Goal: Information Seeking & Learning: Learn about a topic

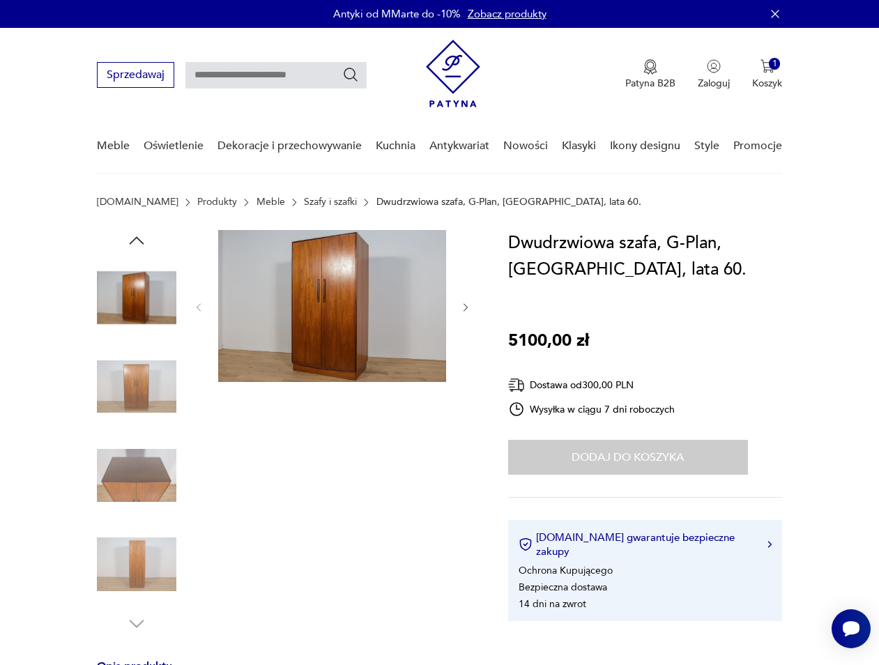
click at [316, 302] on img at bounding box center [332, 306] width 228 height 152
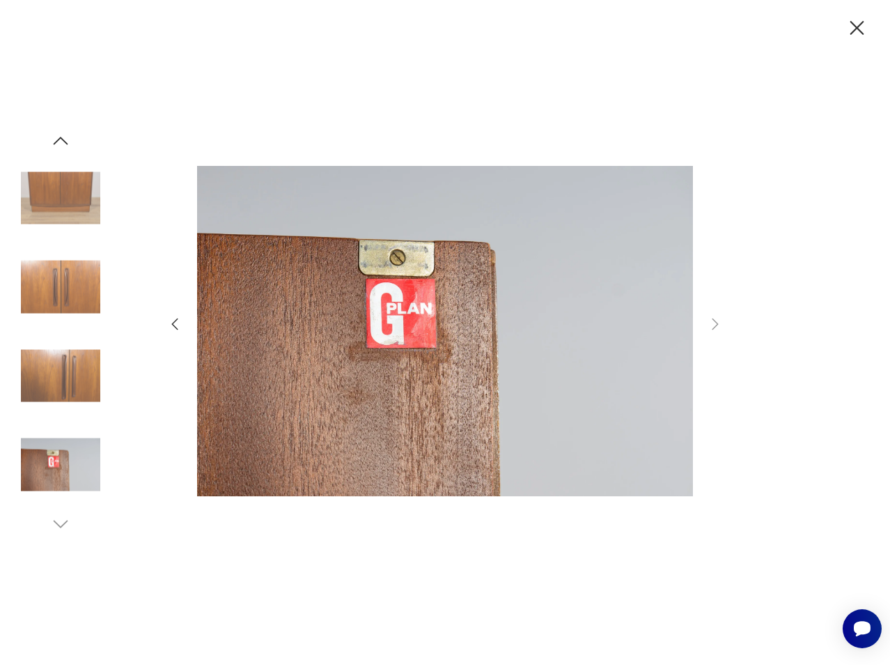
click at [858, 29] on icon "button" at bounding box center [858, 28] width 14 height 14
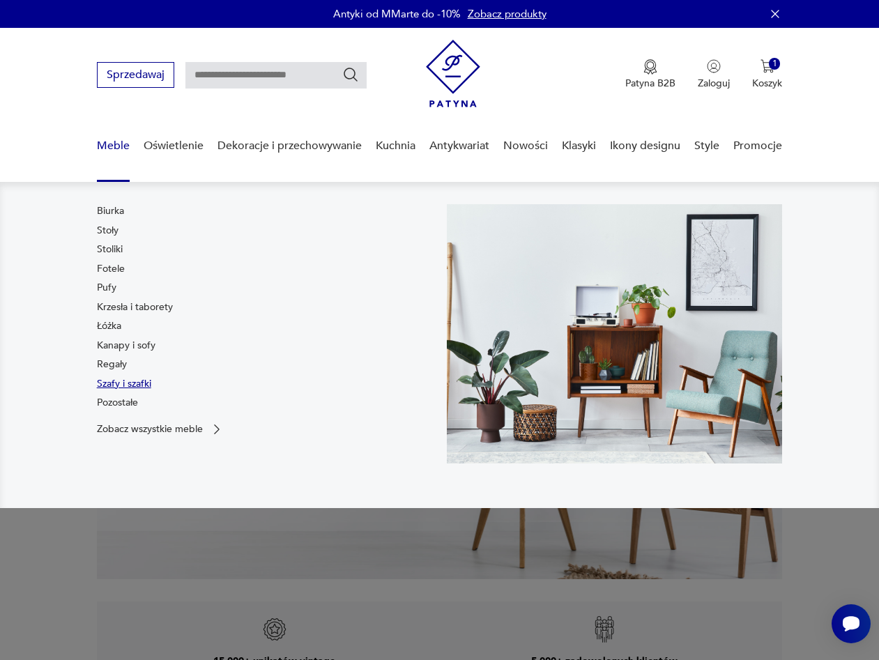
click at [118, 381] on link "Szafy i szafki" at bounding box center [124, 384] width 54 height 14
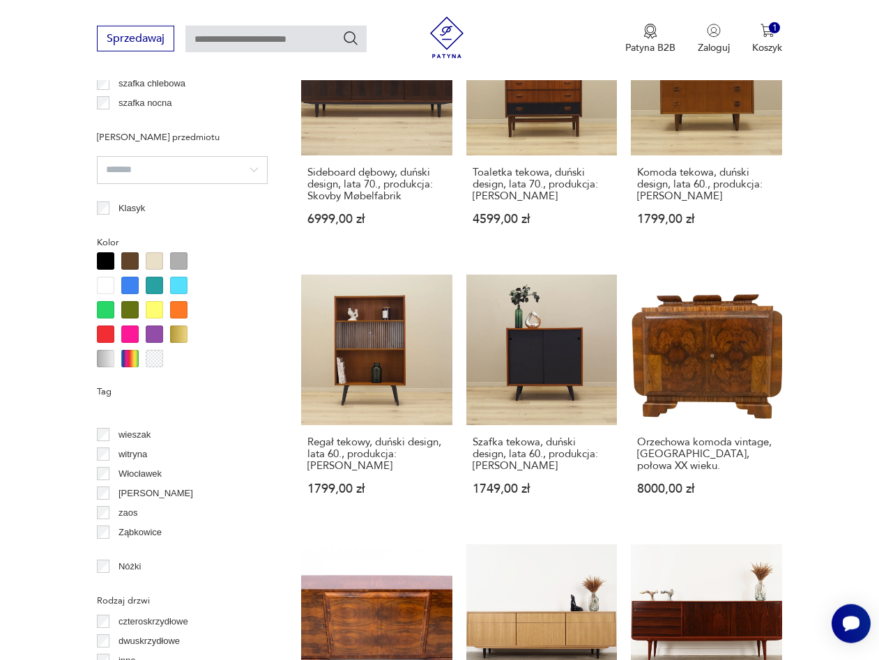
scroll to position [1187, 0]
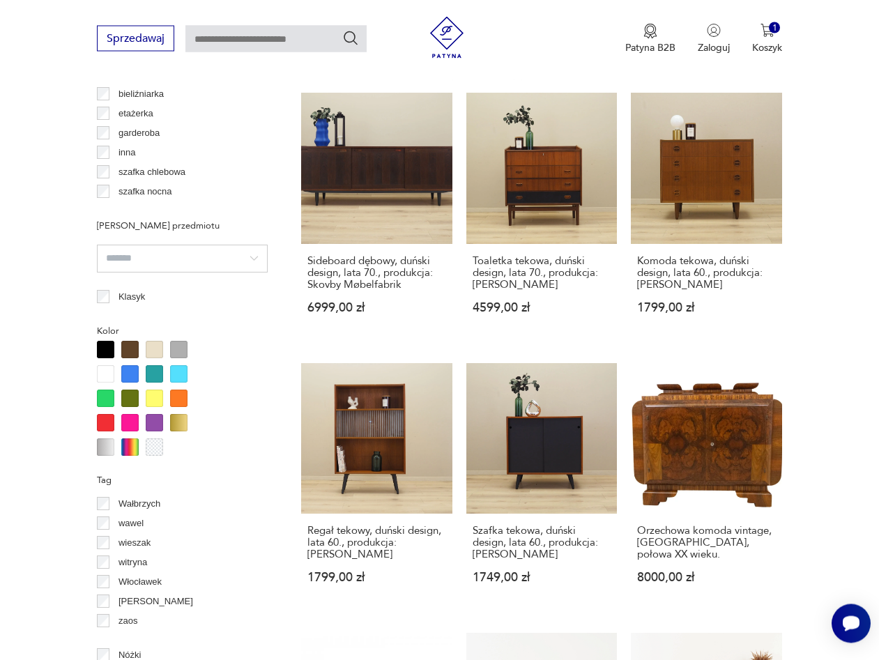
click at [208, 266] on input "search" at bounding box center [182, 259] width 171 height 28
click at [208, 267] on input "search" at bounding box center [182, 259] width 171 height 28
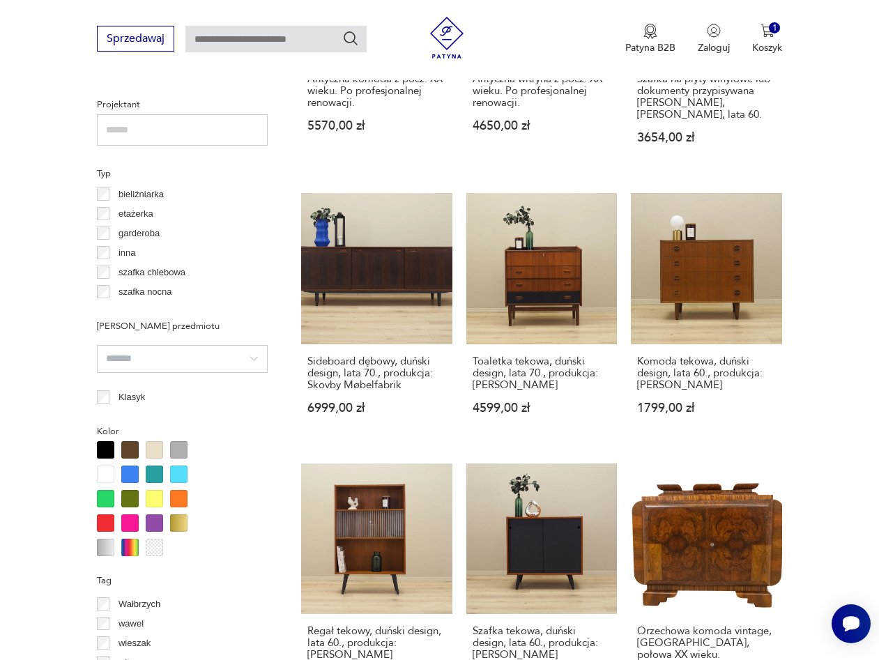
scroll to position [873, 0]
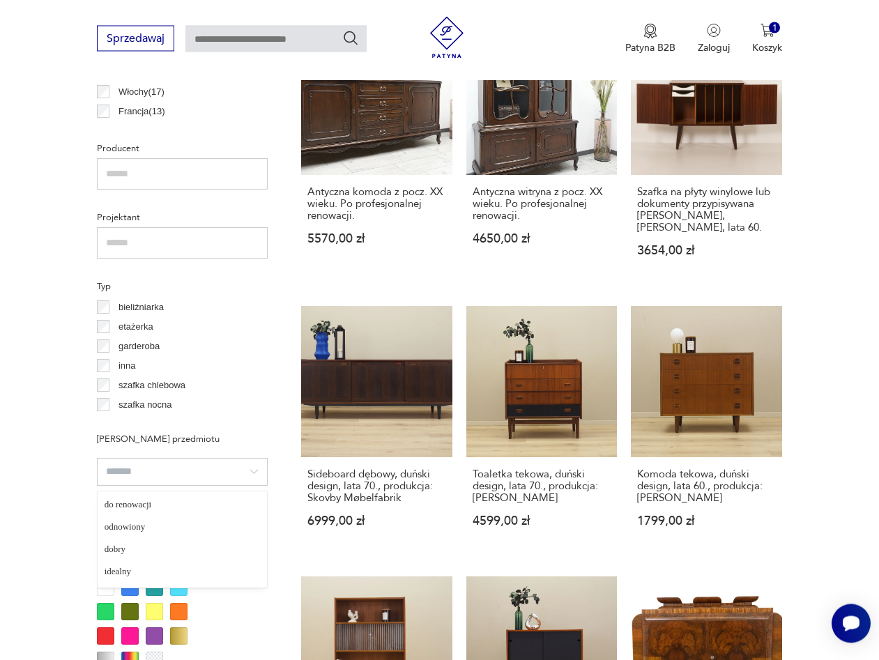
click at [145, 478] on input "search" at bounding box center [182, 472] width 171 height 28
type input "*********"
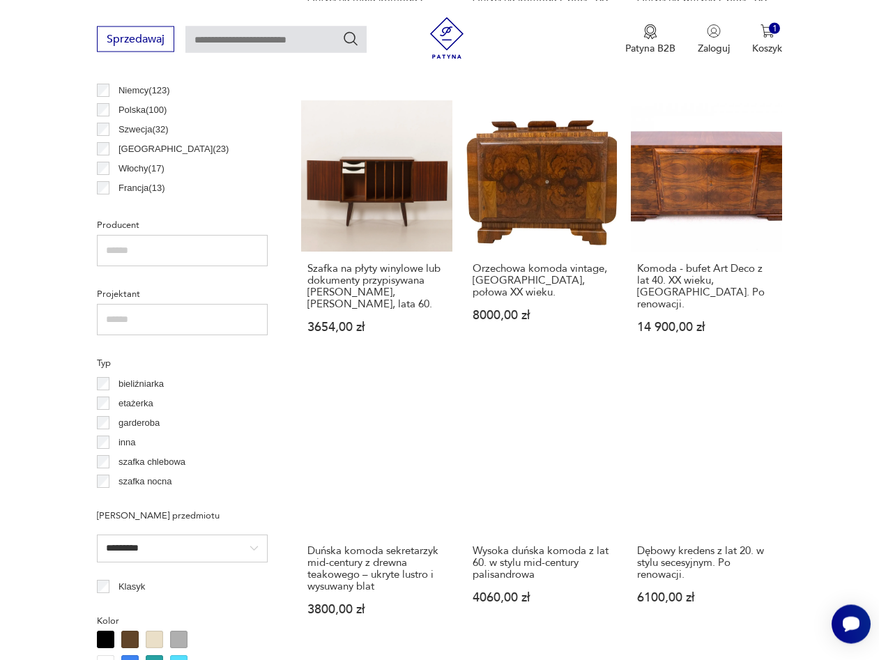
scroll to position [868, 0]
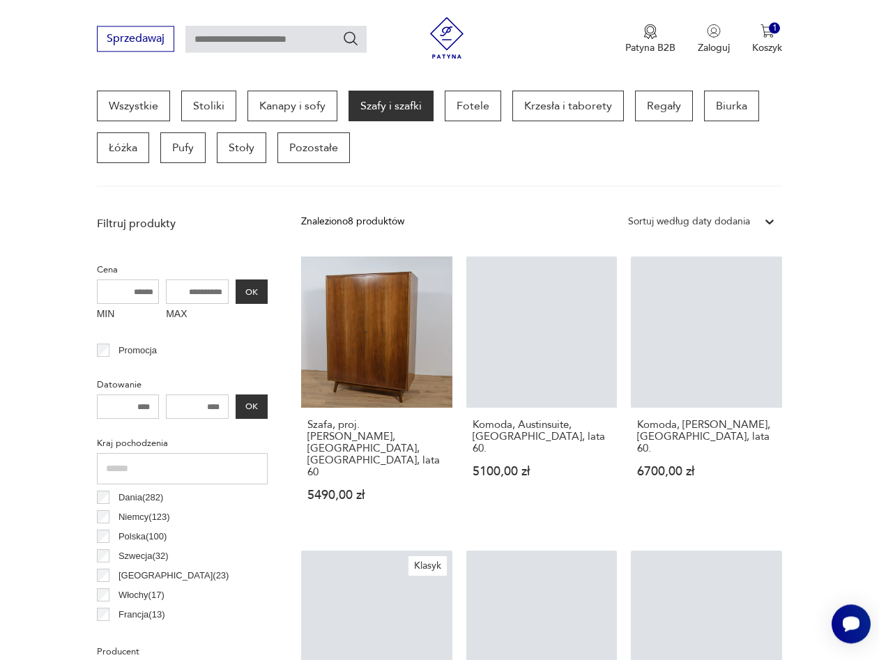
scroll to position [370, 0]
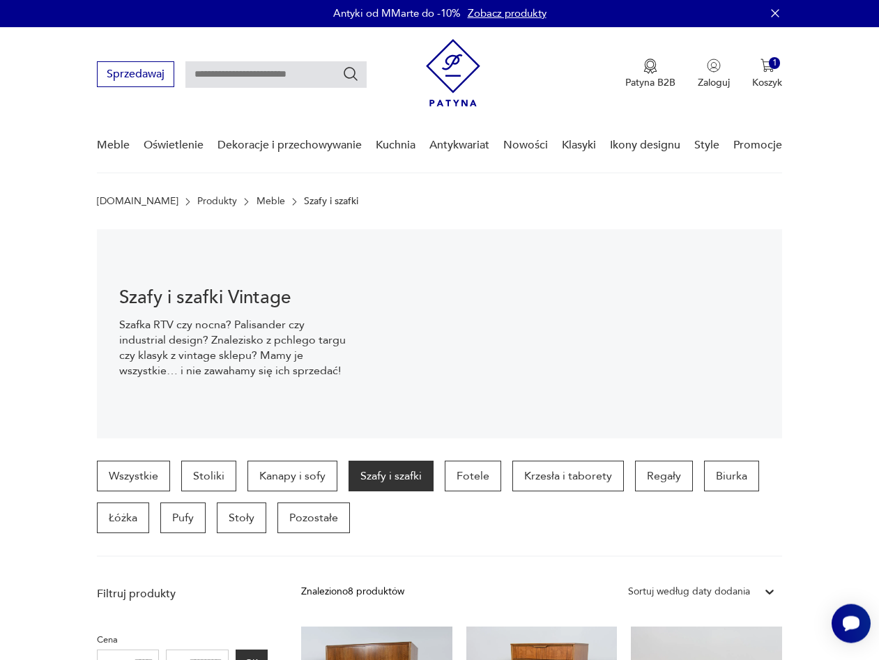
scroll to position [0, 0]
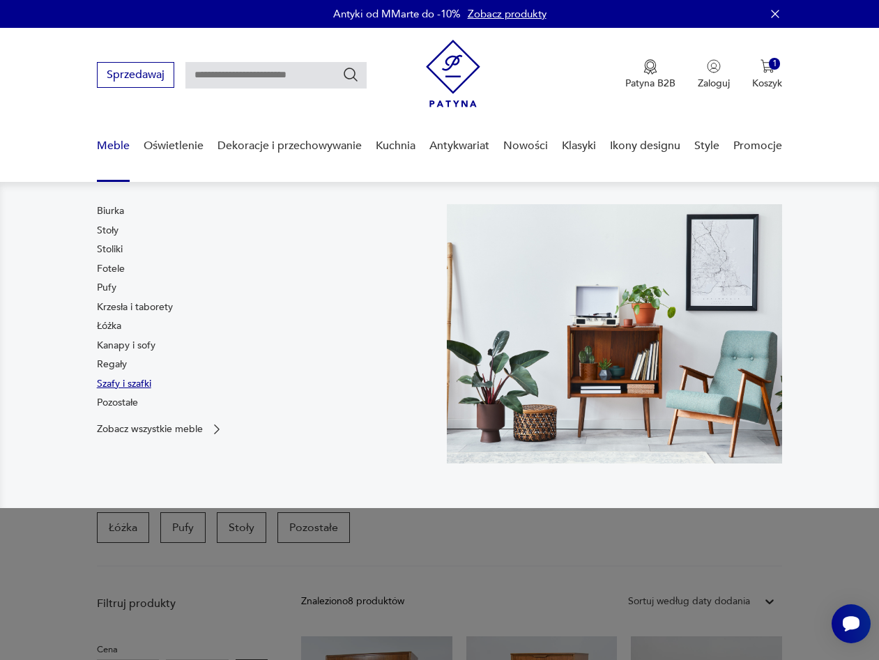
click at [131, 389] on link "Szafy i szafki" at bounding box center [124, 384] width 54 height 14
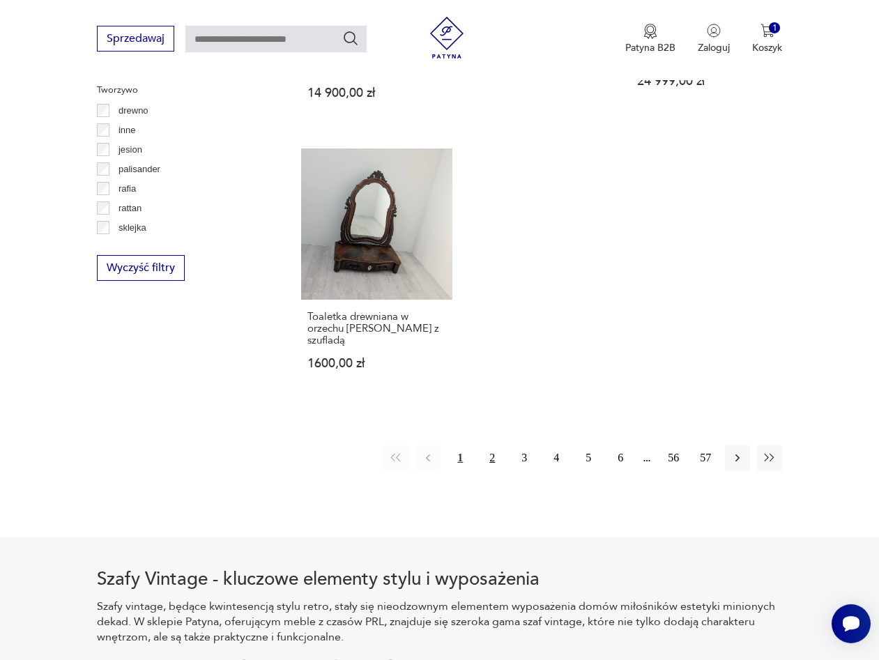
scroll to position [1863, 0]
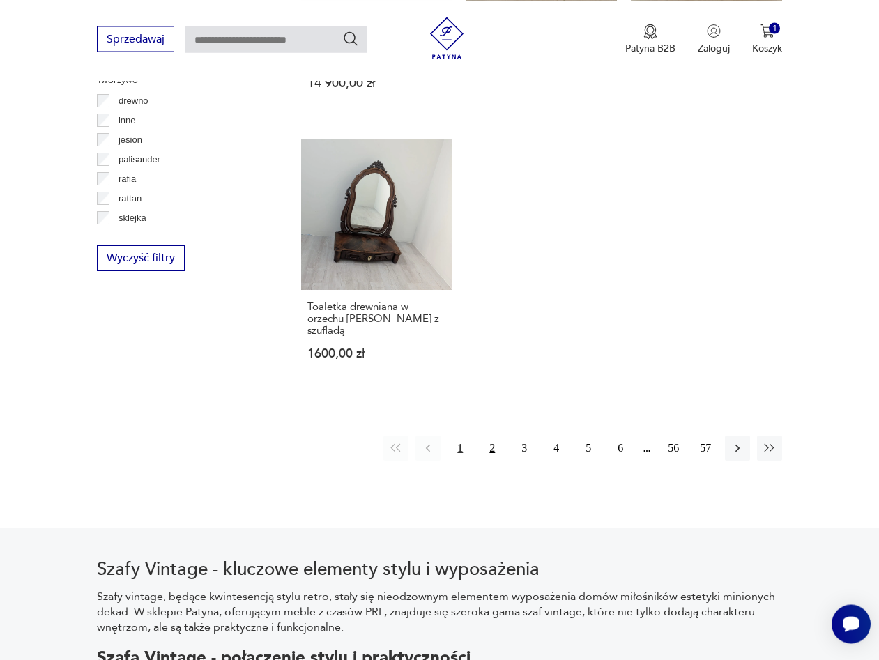
click at [497, 435] on button "2" at bounding box center [491, 447] width 25 height 25
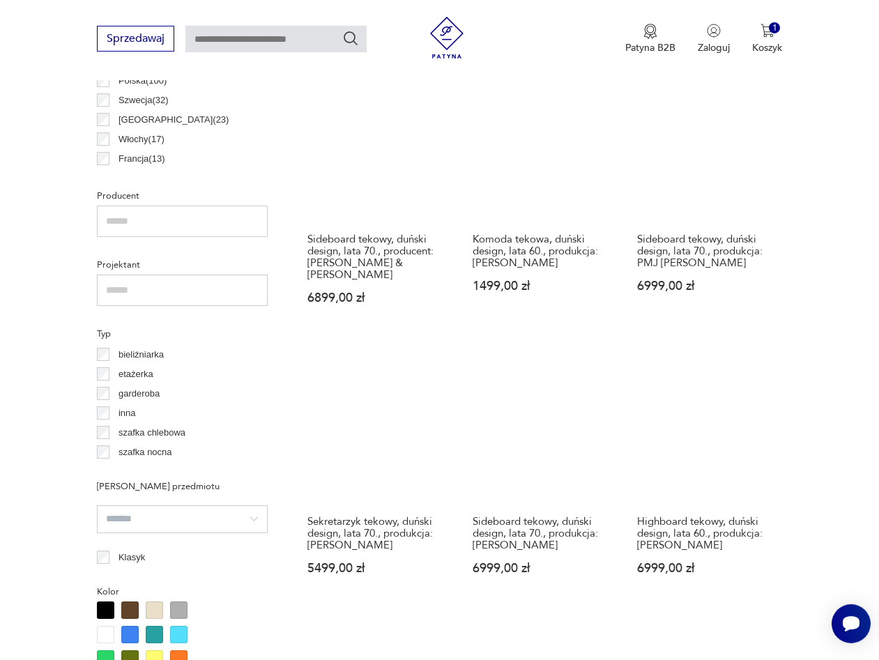
scroll to position [796, 0]
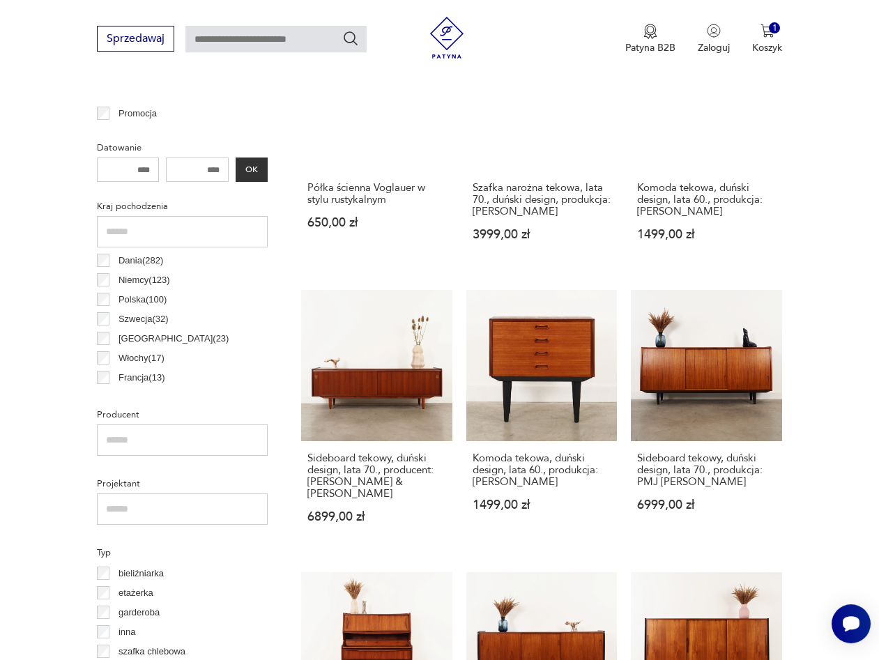
scroll to position [583, 0]
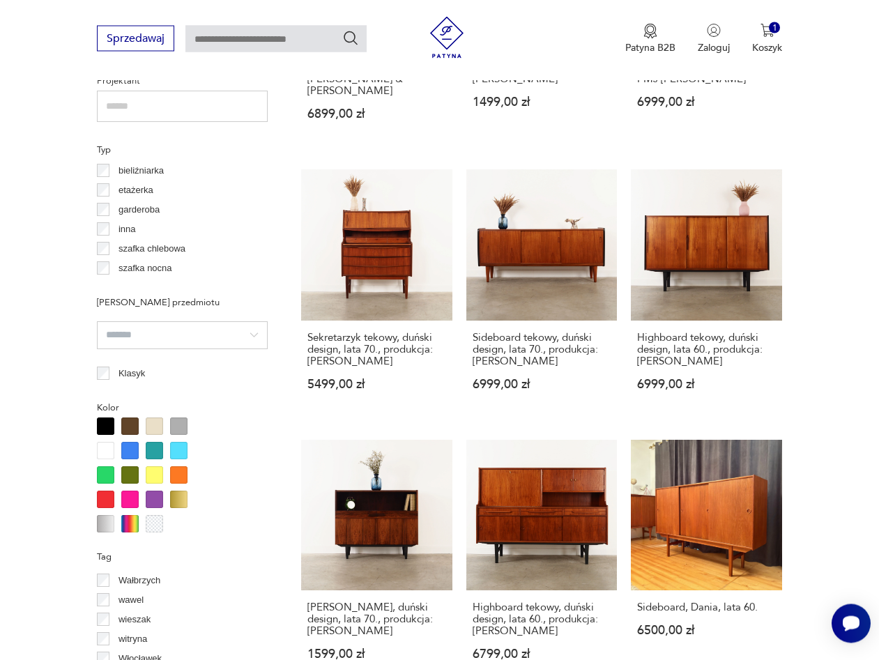
scroll to position [654, 0]
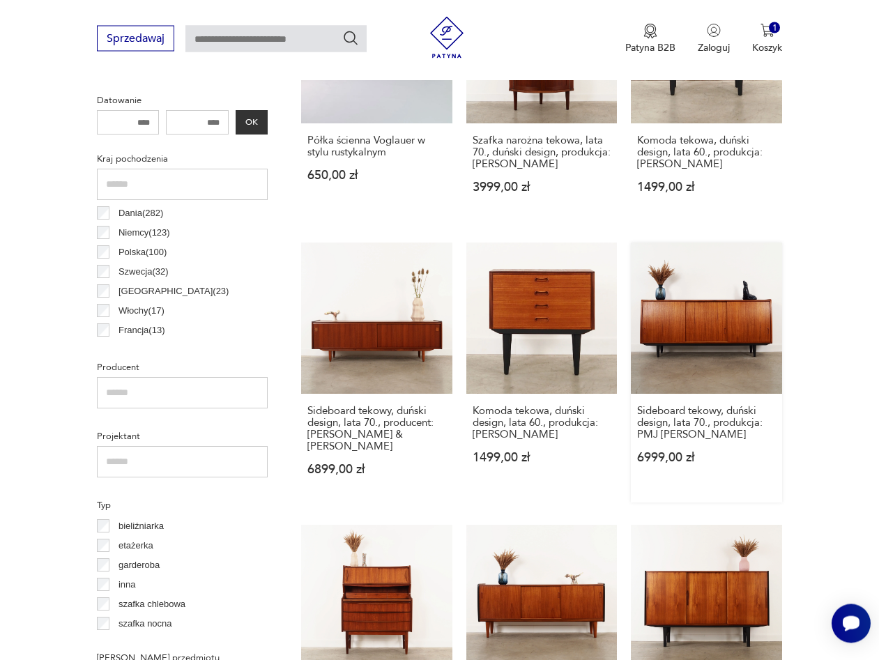
click at [718, 332] on link "Sideboard tekowy, duński design, lata 70., produkcja: PMJ Viby J 6999,00 zł" at bounding box center [706, 373] width 151 height 260
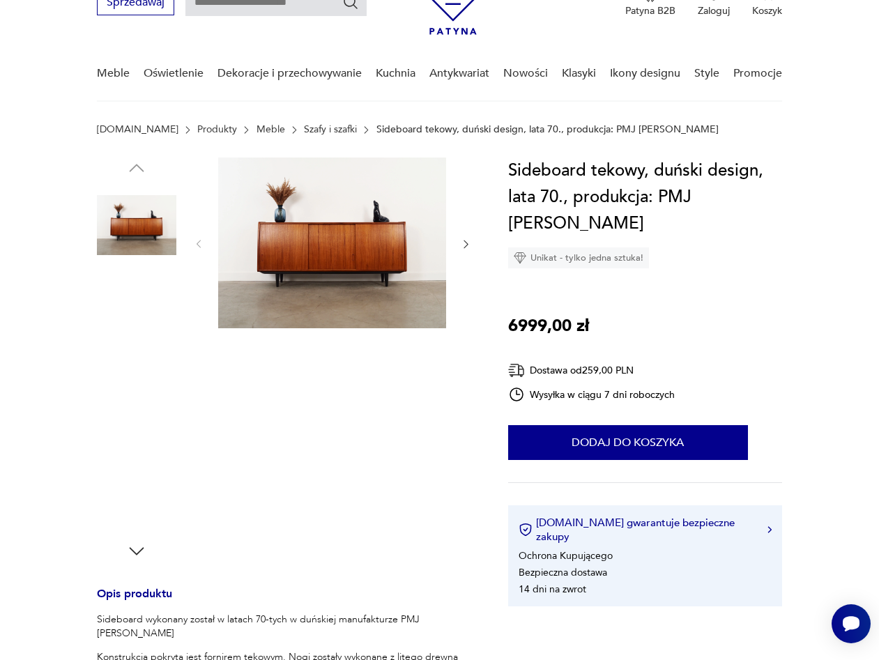
click at [124, 231] on img at bounding box center [136, 224] width 79 height 79
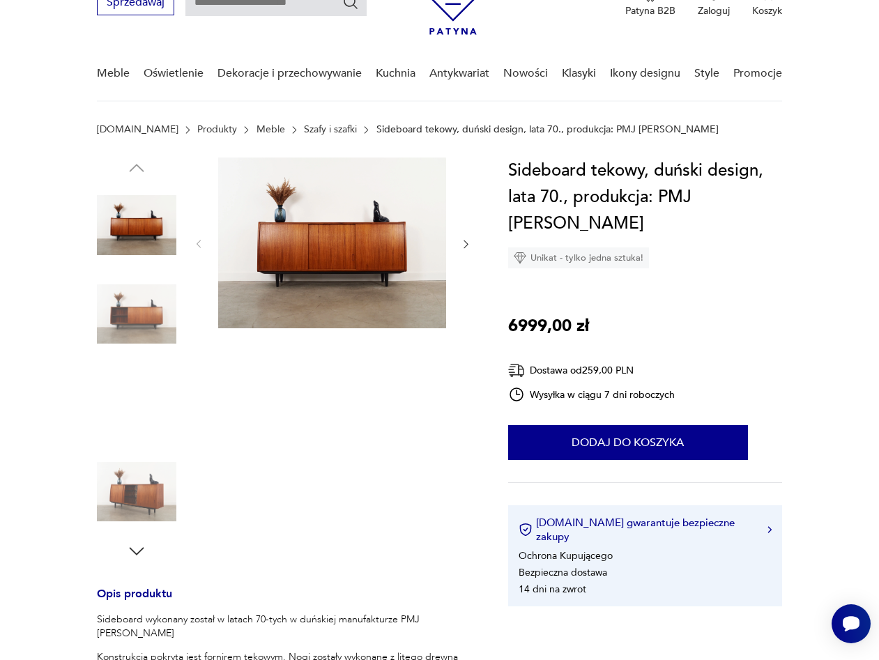
click at [311, 263] on img at bounding box center [332, 242] width 228 height 171
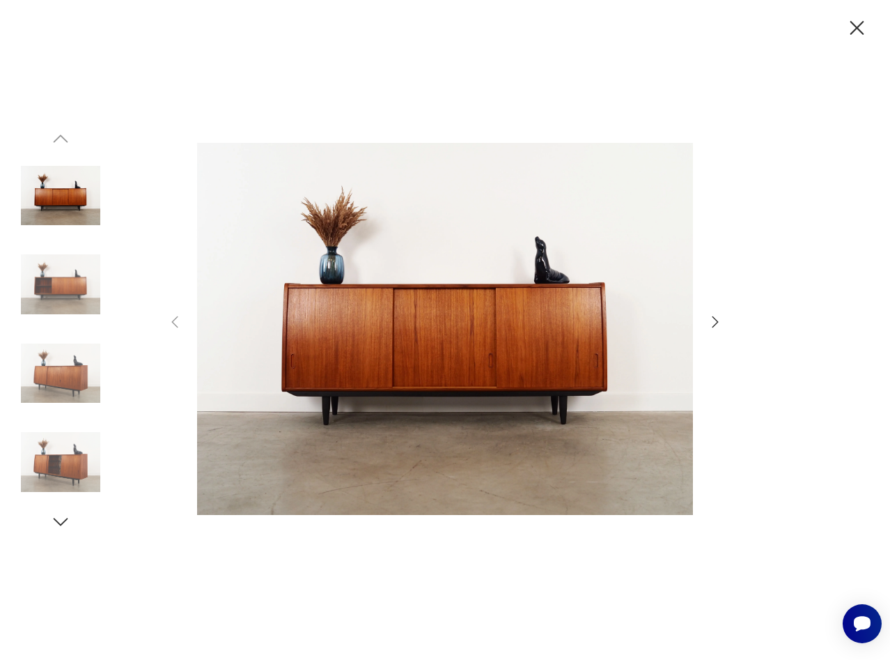
click at [711, 318] on icon "button" at bounding box center [715, 322] width 17 height 17
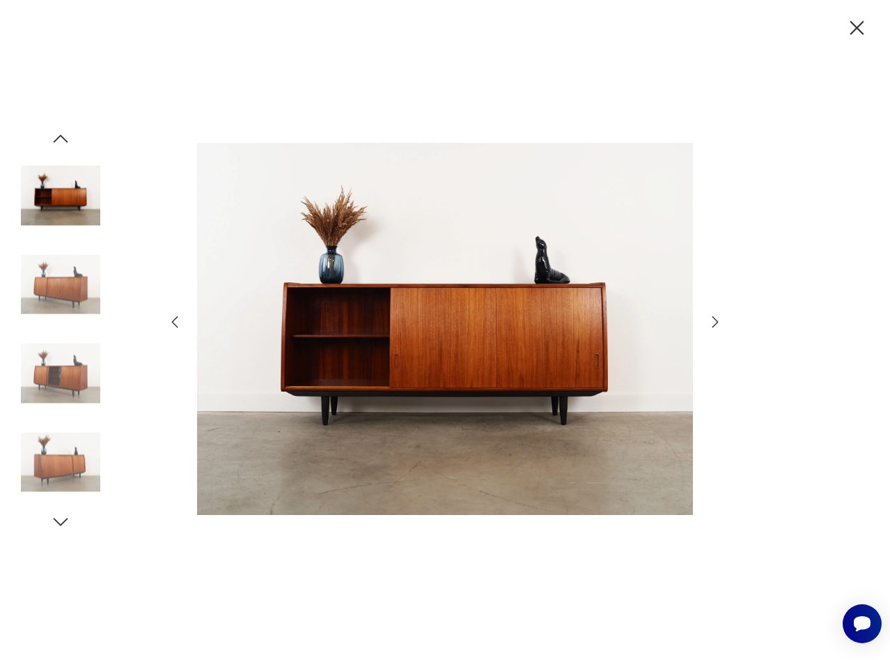
click at [708, 317] on icon "button" at bounding box center [715, 322] width 17 height 17
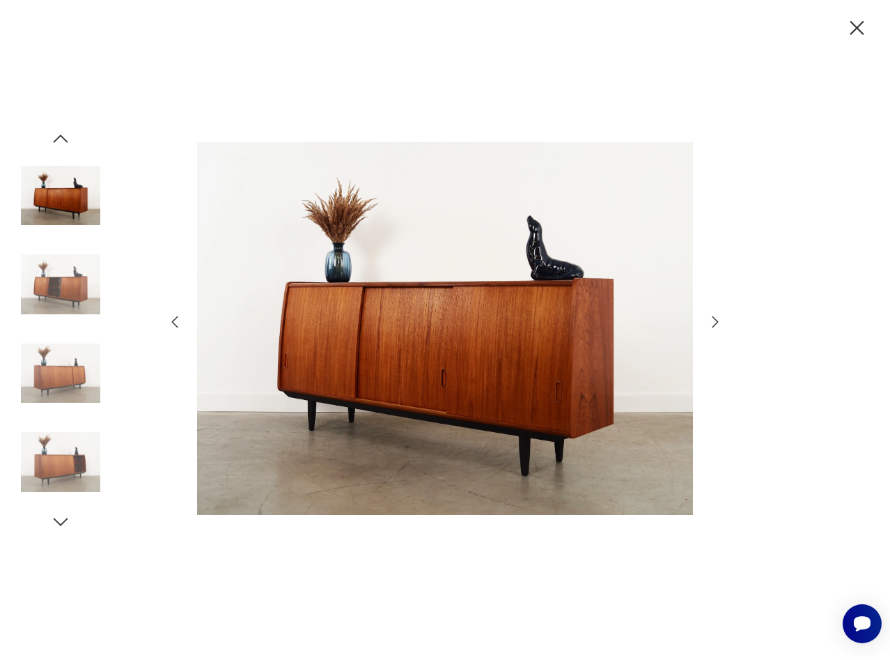
click at [703, 317] on div at bounding box center [445, 330] width 557 height 531
click at [718, 316] on icon "button" at bounding box center [715, 322] width 17 height 17
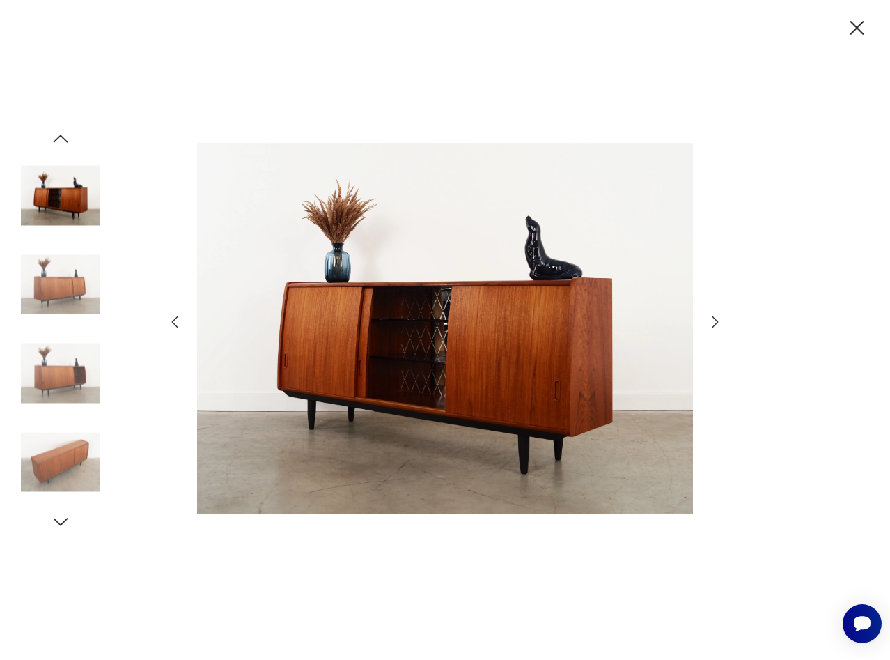
click at [718, 316] on icon "button" at bounding box center [715, 322] width 17 height 17
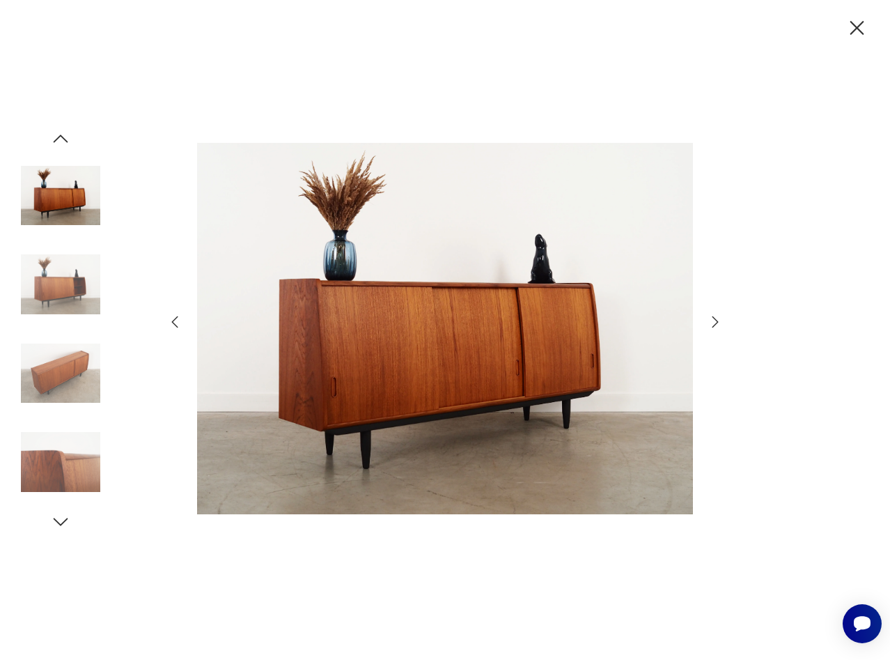
click at [718, 316] on icon "button" at bounding box center [715, 322] width 17 height 17
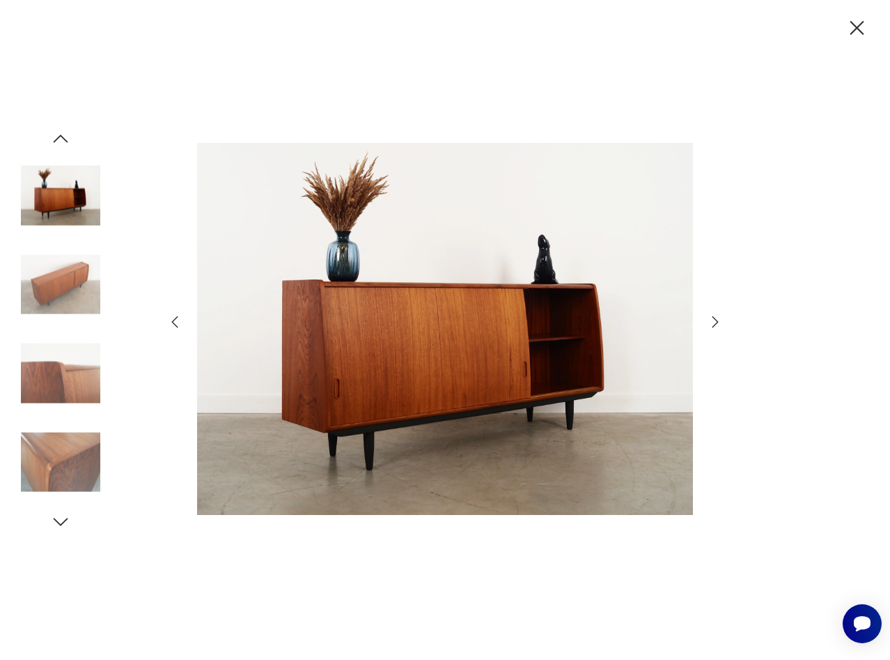
click at [718, 316] on icon "button" at bounding box center [715, 322] width 17 height 17
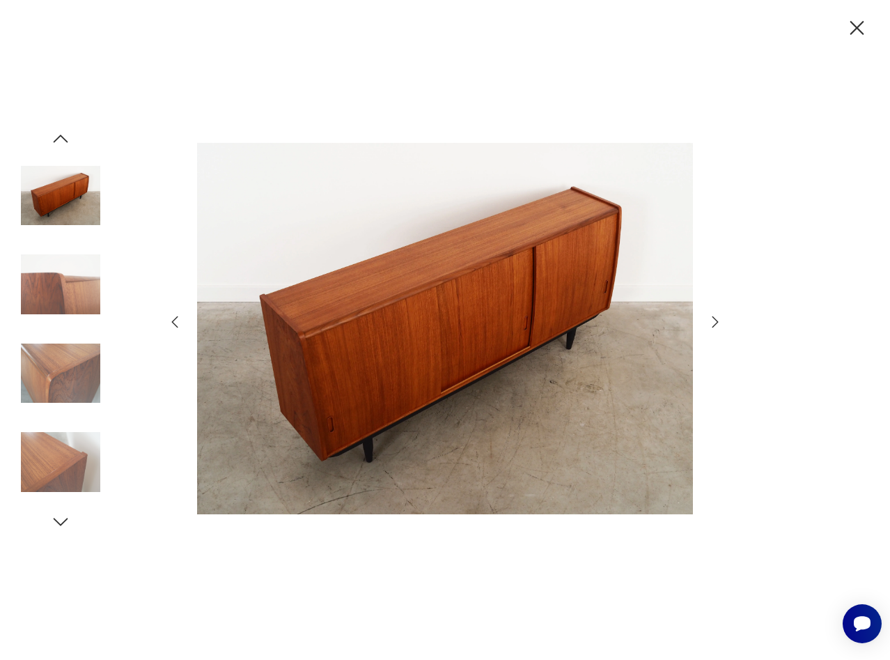
click at [718, 316] on icon "button" at bounding box center [715, 322] width 17 height 17
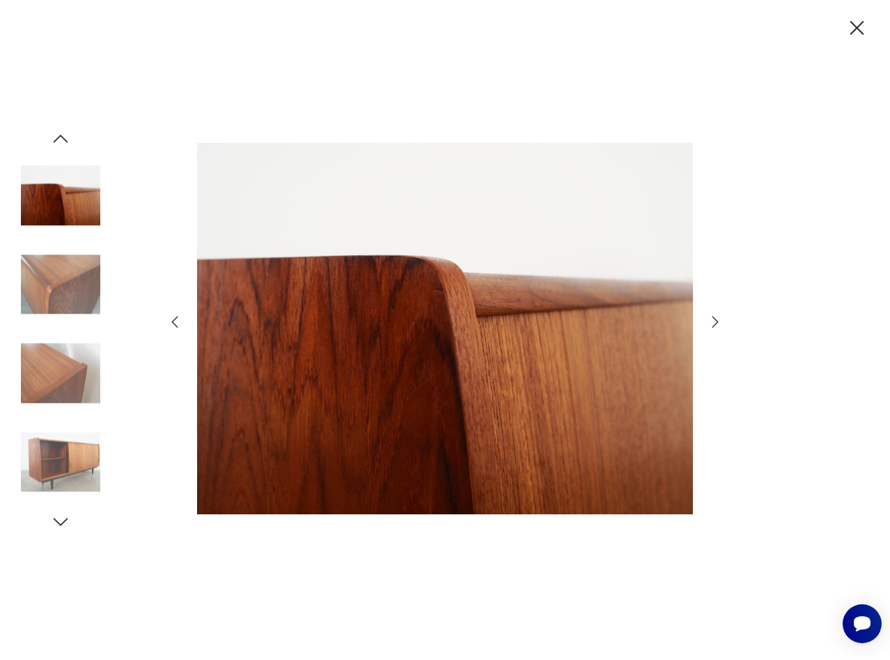
click at [718, 316] on icon "button" at bounding box center [715, 322] width 17 height 17
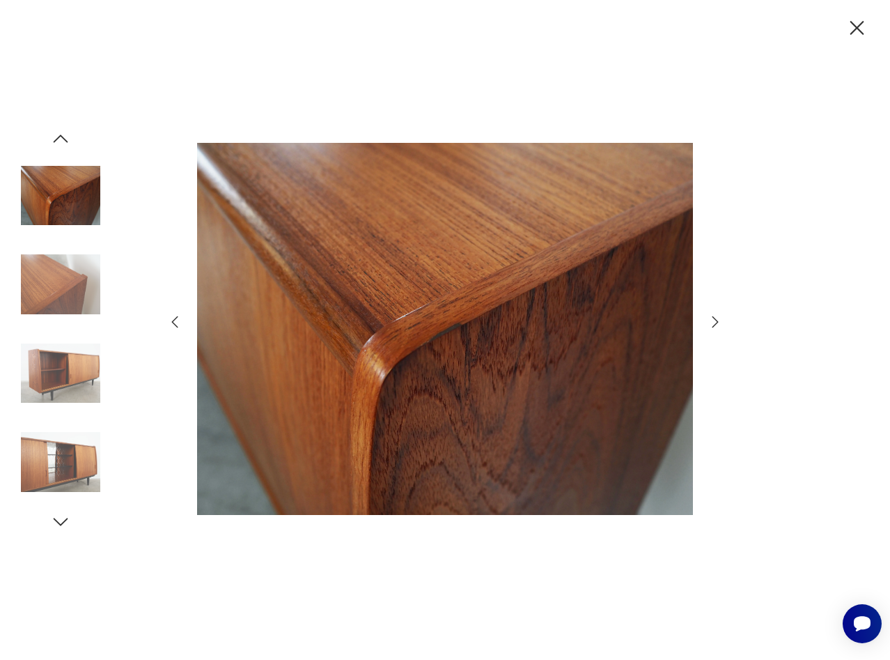
click at [718, 316] on icon "button" at bounding box center [715, 322] width 17 height 17
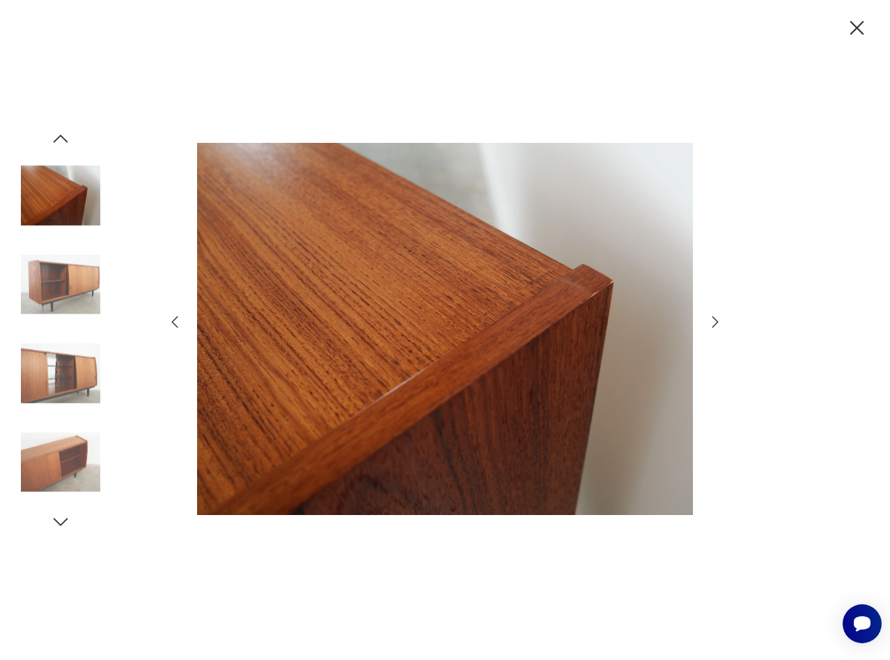
click at [718, 316] on icon "button" at bounding box center [715, 322] width 17 height 17
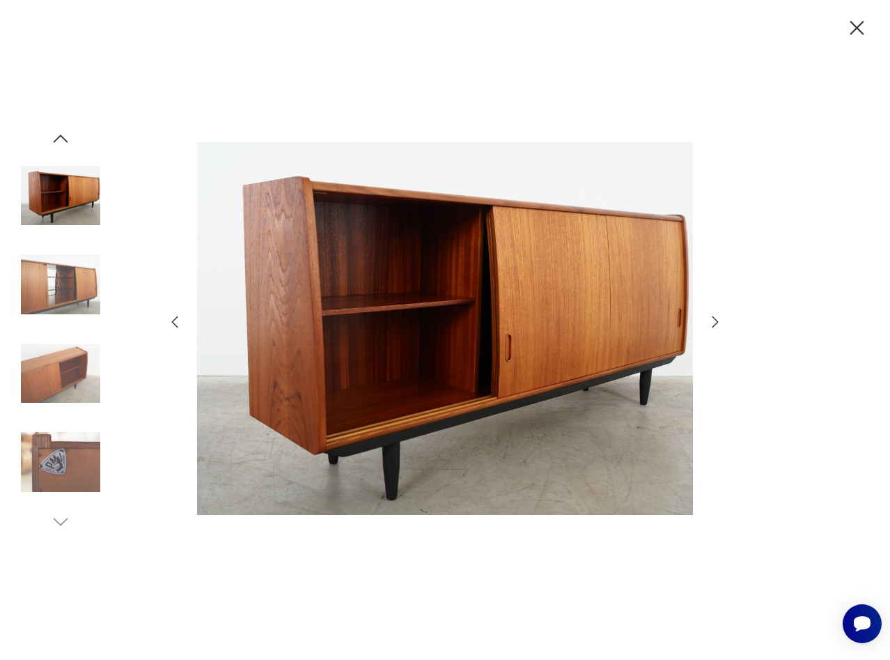
click at [718, 316] on icon "button" at bounding box center [715, 322] width 17 height 17
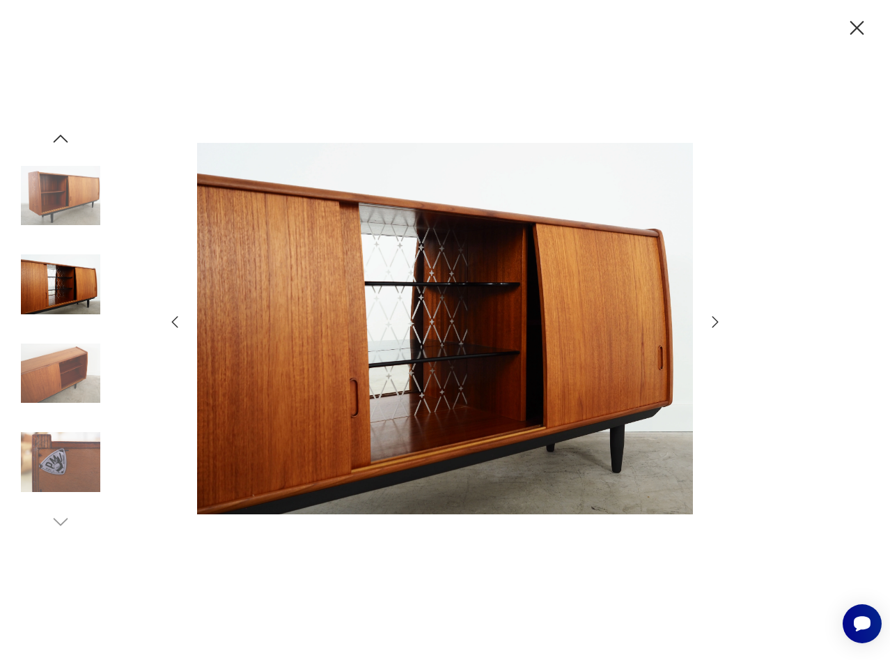
click at [709, 319] on icon "button" at bounding box center [715, 322] width 17 height 17
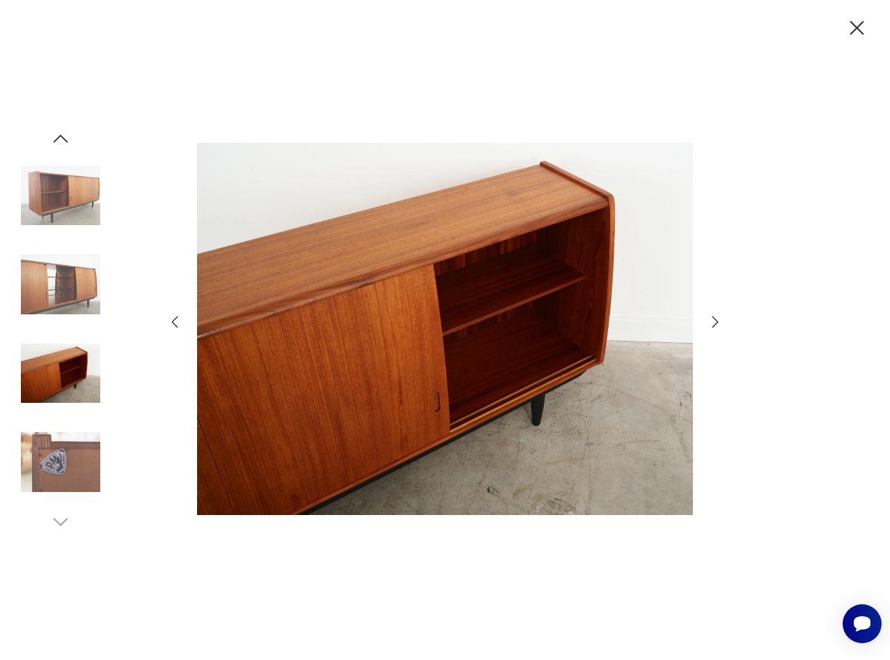
click at [713, 314] on icon "button" at bounding box center [715, 322] width 17 height 17
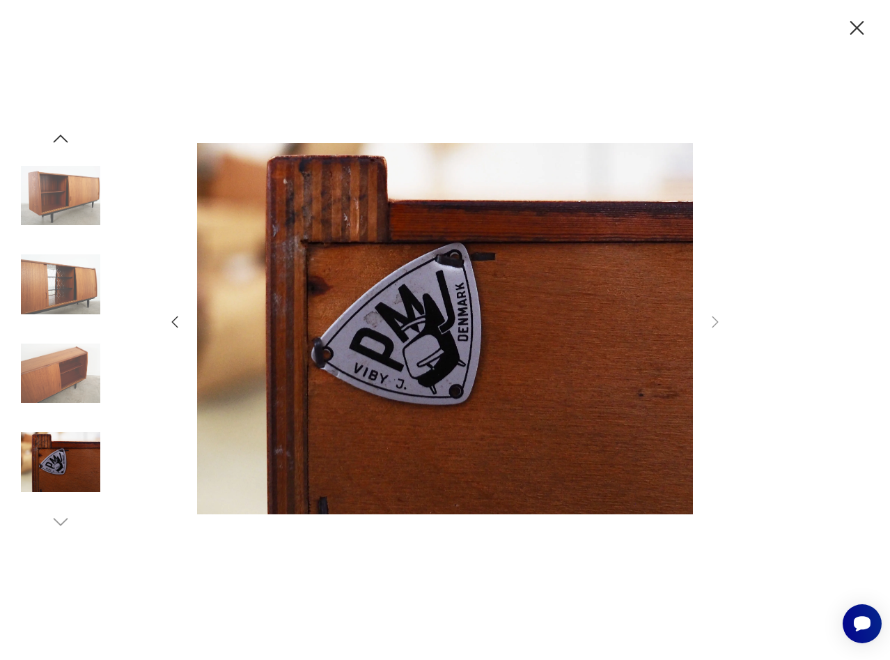
click at [176, 318] on icon "button" at bounding box center [175, 322] width 6 height 12
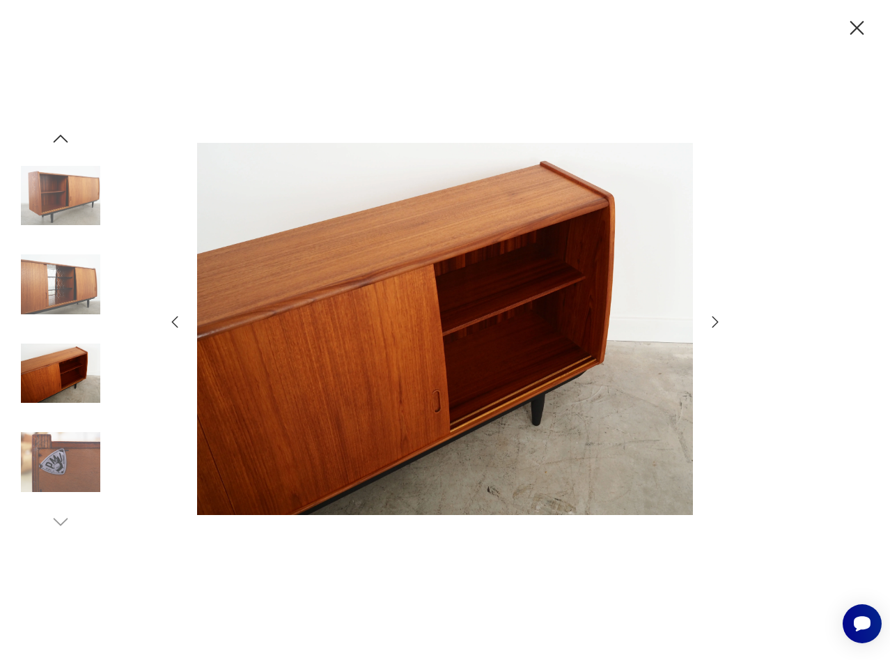
click at [176, 318] on icon "button" at bounding box center [175, 322] width 6 height 12
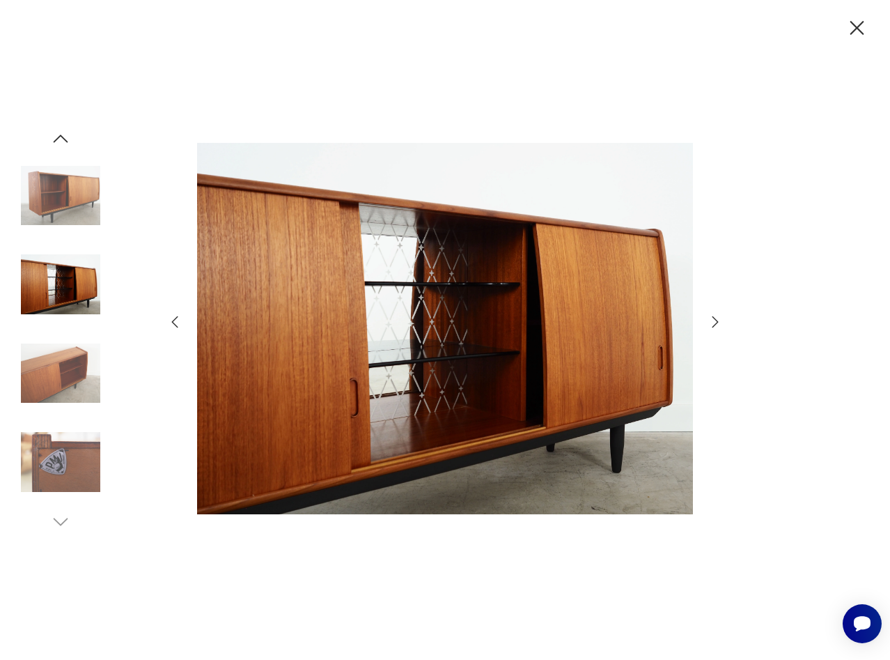
click at [176, 318] on icon "button" at bounding box center [175, 322] width 6 height 12
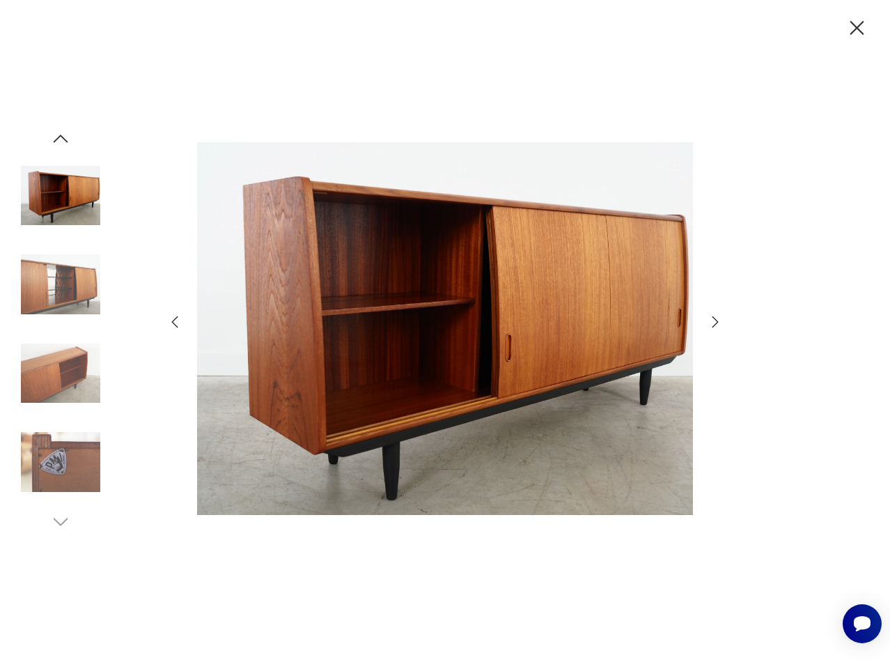
click at [176, 318] on icon "button" at bounding box center [175, 322] width 6 height 12
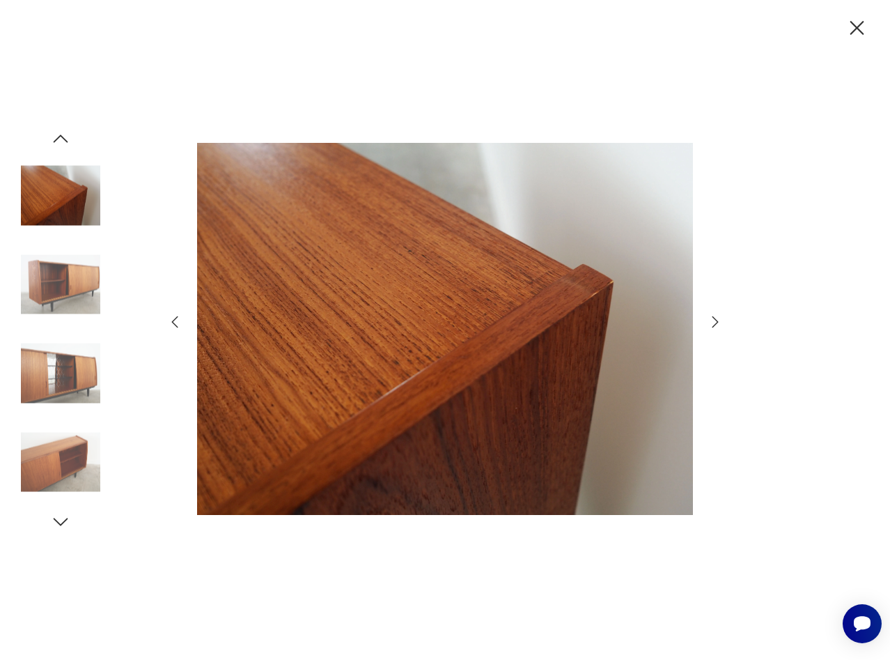
click at [176, 318] on icon "button" at bounding box center [175, 322] width 6 height 12
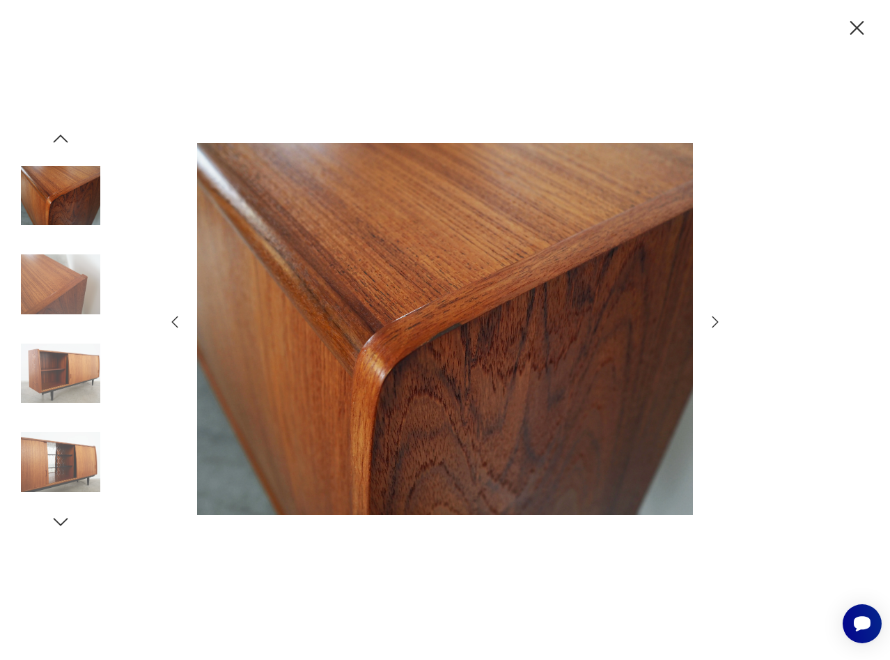
click at [176, 318] on icon "button" at bounding box center [175, 322] width 6 height 12
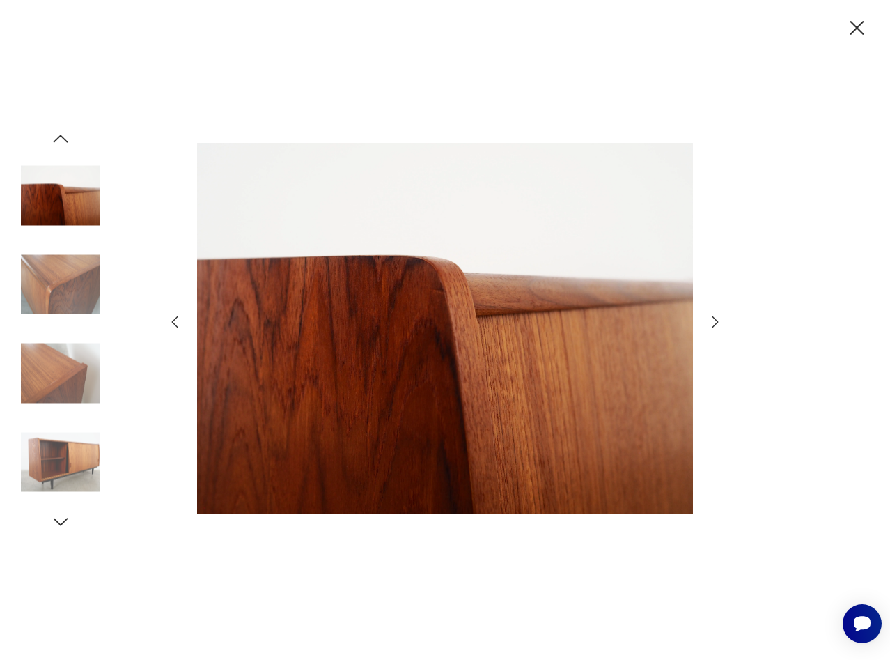
click at [176, 318] on icon "button" at bounding box center [175, 322] width 6 height 12
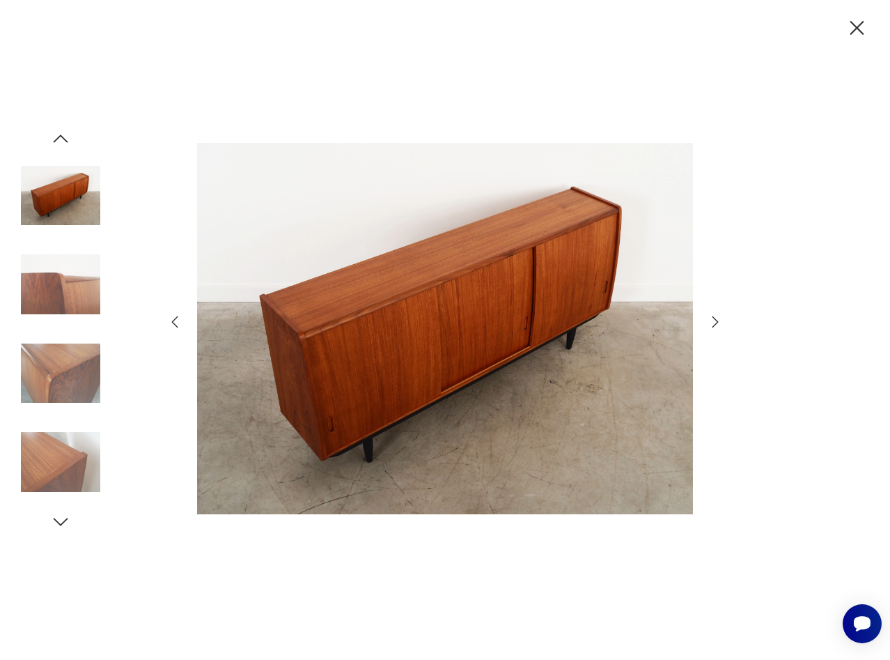
click at [176, 318] on icon "button" at bounding box center [175, 322] width 6 height 12
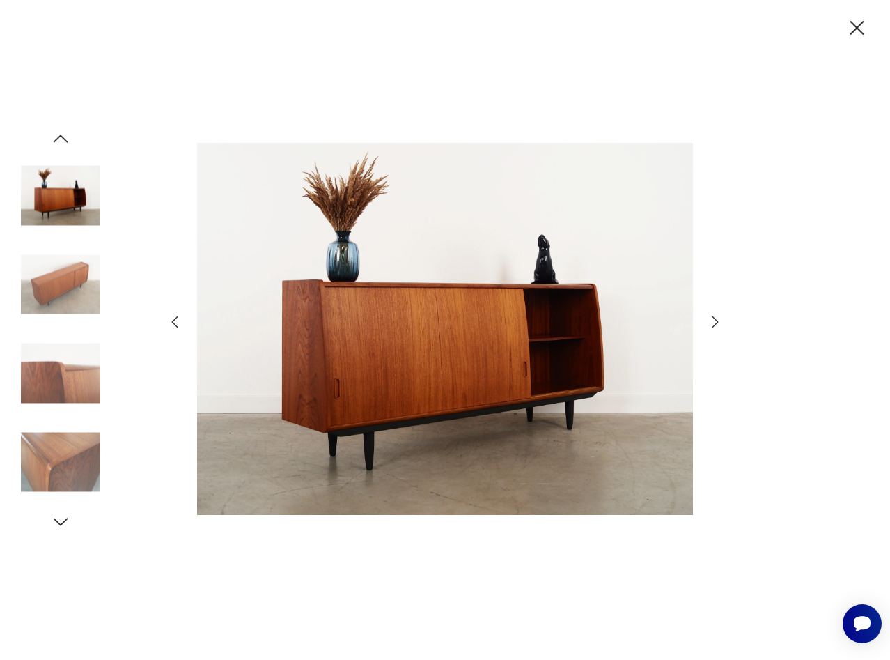
click at [176, 318] on icon "button" at bounding box center [175, 322] width 6 height 12
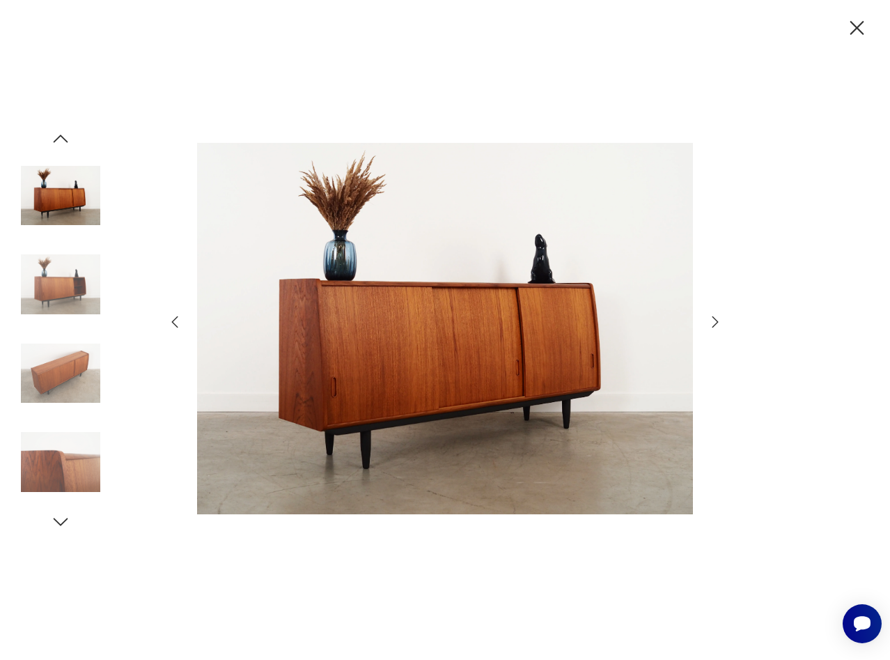
click at [176, 318] on icon "button" at bounding box center [175, 322] width 6 height 12
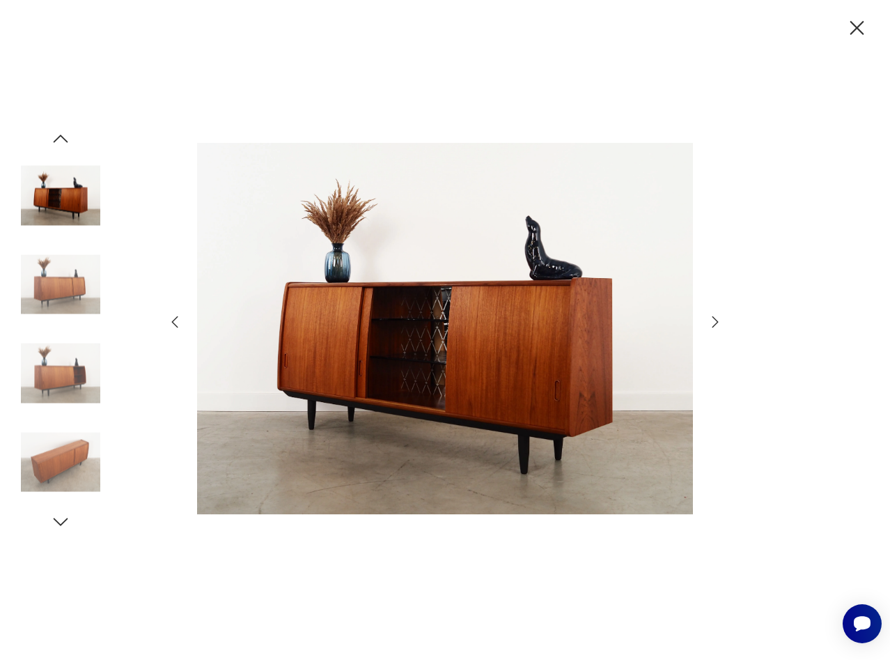
click at [176, 318] on icon "button" at bounding box center [175, 322] width 6 height 12
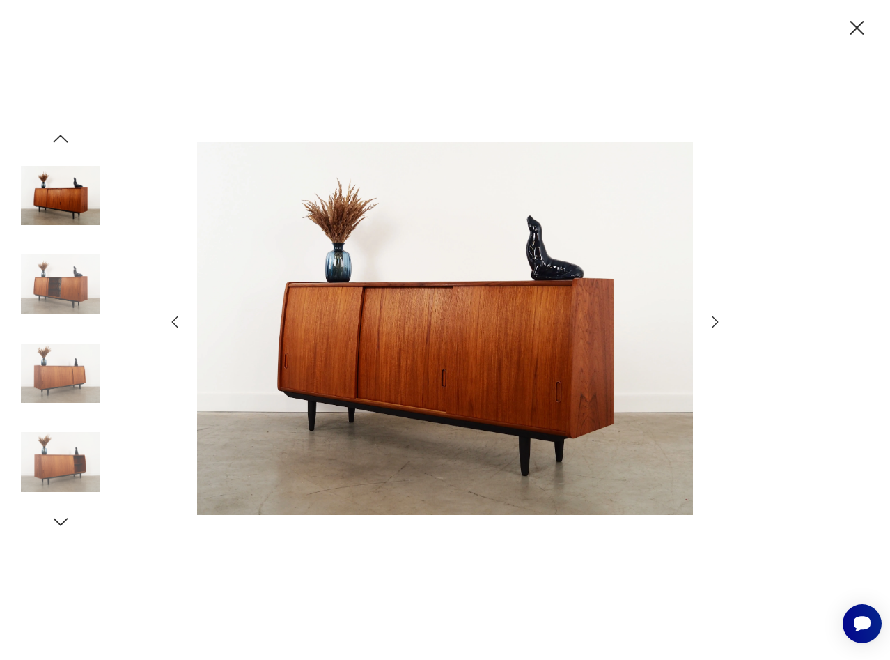
click at [176, 318] on icon "button" at bounding box center [175, 322] width 6 height 12
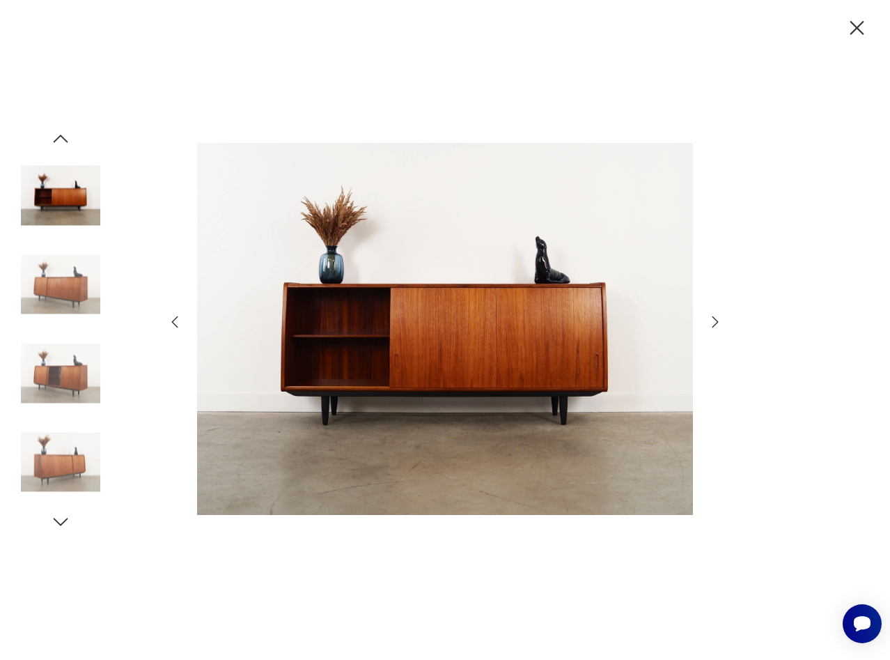
click at [176, 318] on icon "button" at bounding box center [175, 322] width 6 height 12
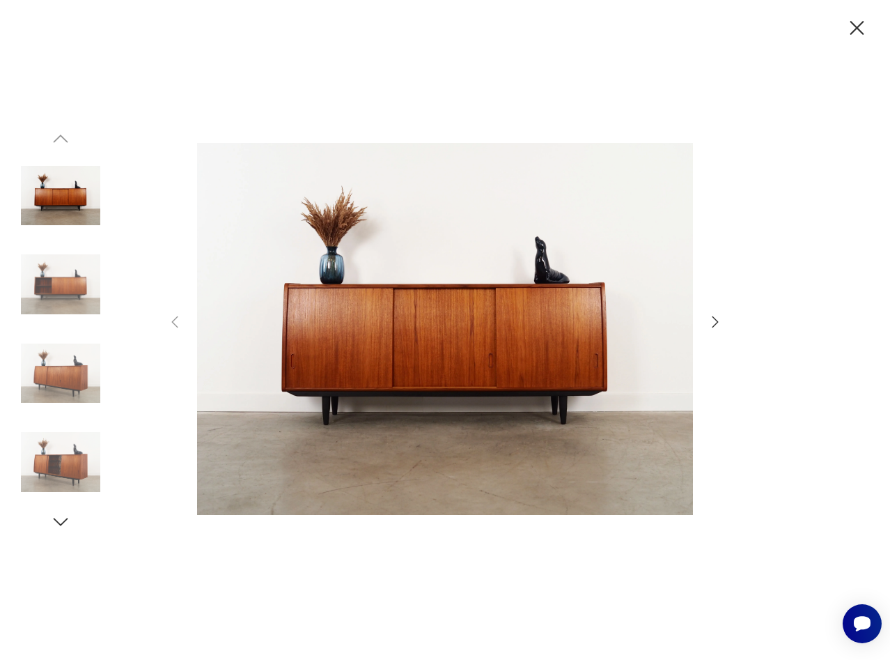
click at [714, 316] on icon "button" at bounding box center [715, 322] width 17 height 17
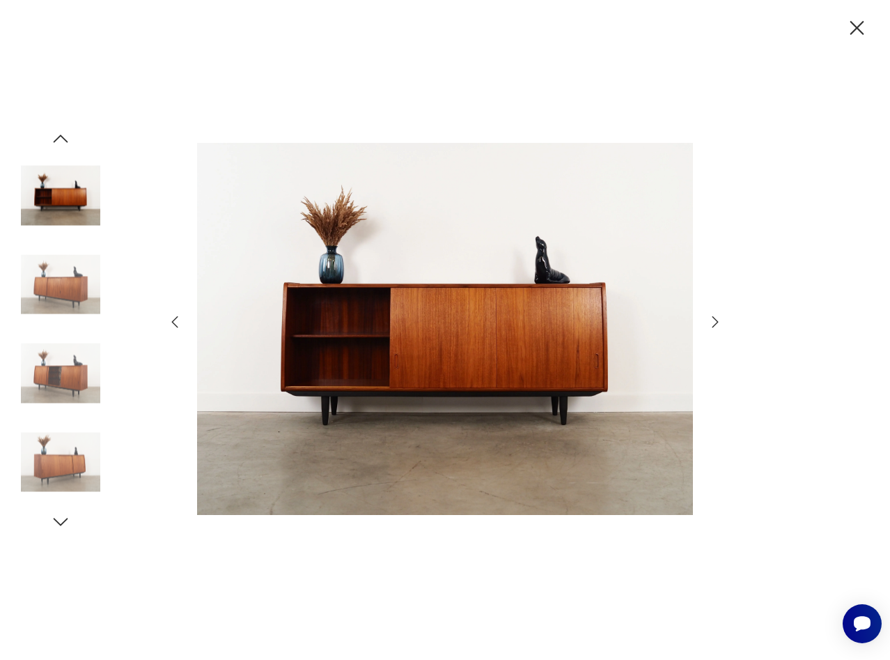
click at [726, 310] on div at bounding box center [445, 330] width 890 height 660
click at [709, 320] on icon "button" at bounding box center [715, 322] width 17 height 17
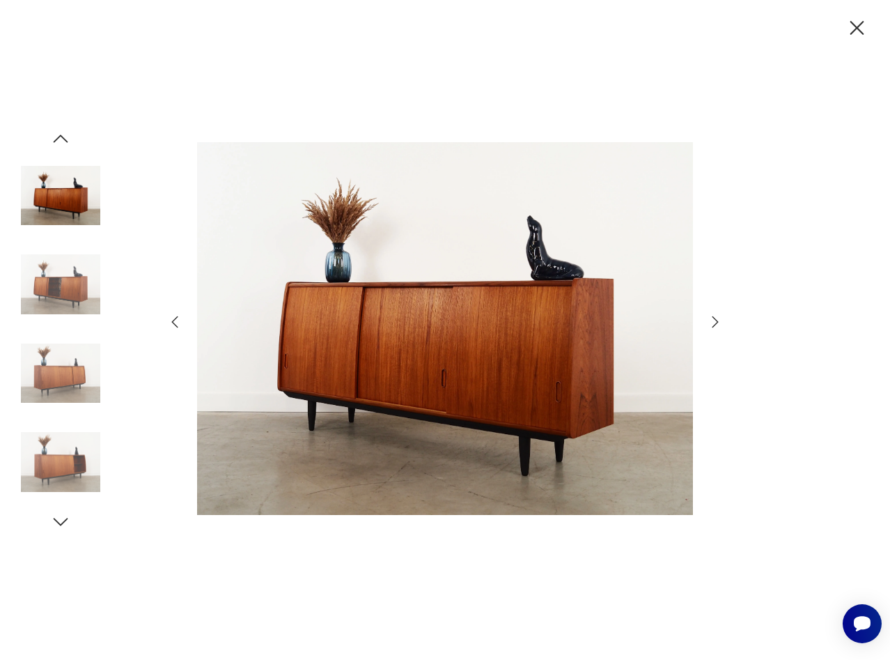
click at [714, 318] on icon "button" at bounding box center [716, 321] width 6 height 11
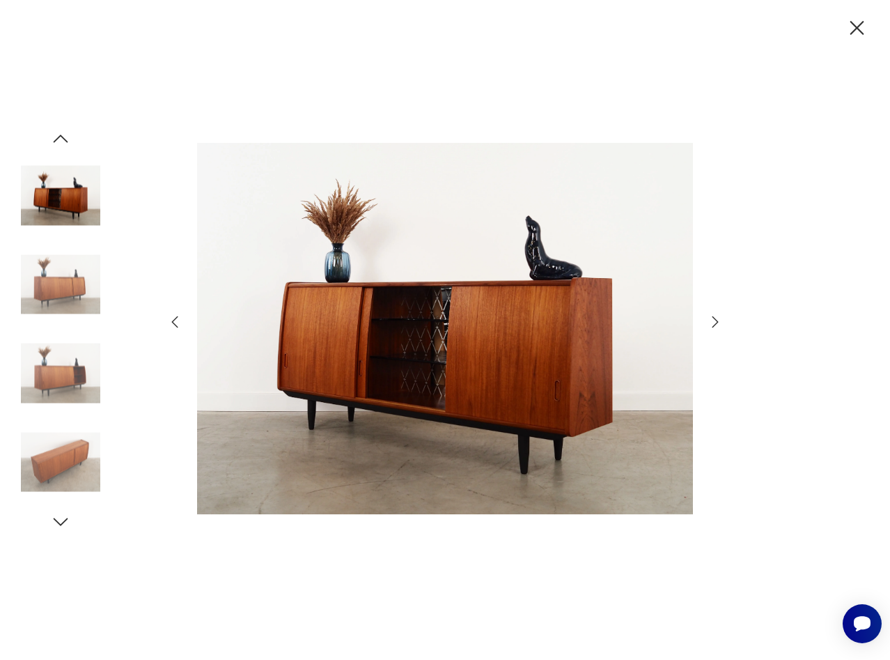
click at [714, 318] on icon "button" at bounding box center [716, 321] width 6 height 11
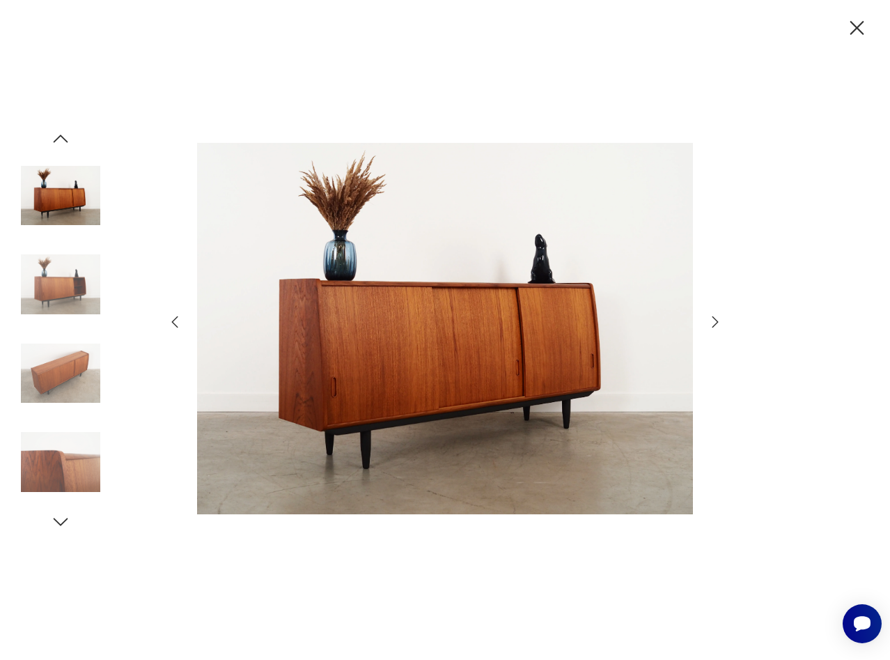
click at [714, 318] on icon "button" at bounding box center [716, 321] width 6 height 11
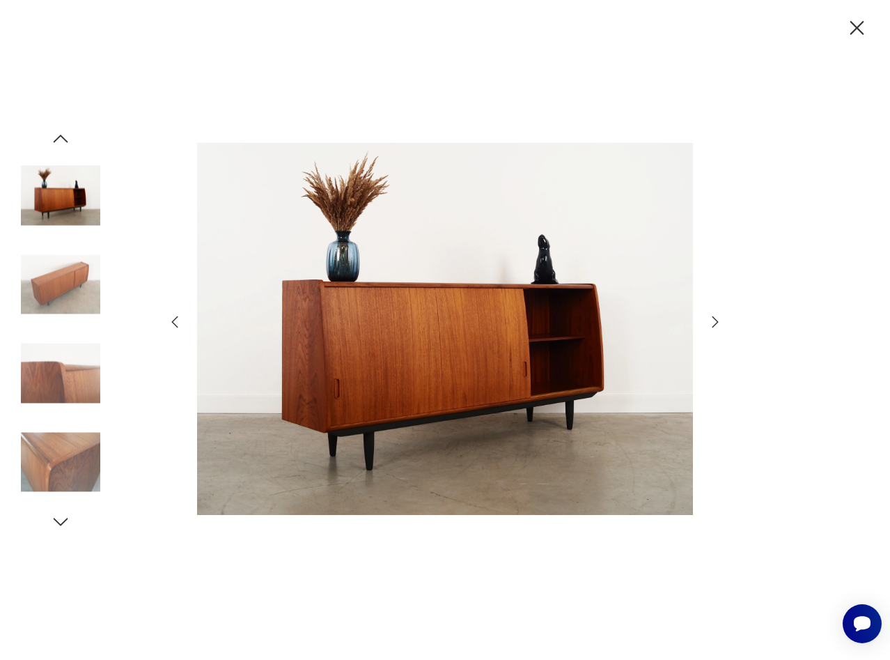
click at [714, 318] on icon "button" at bounding box center [716, 321] width 6 height 11
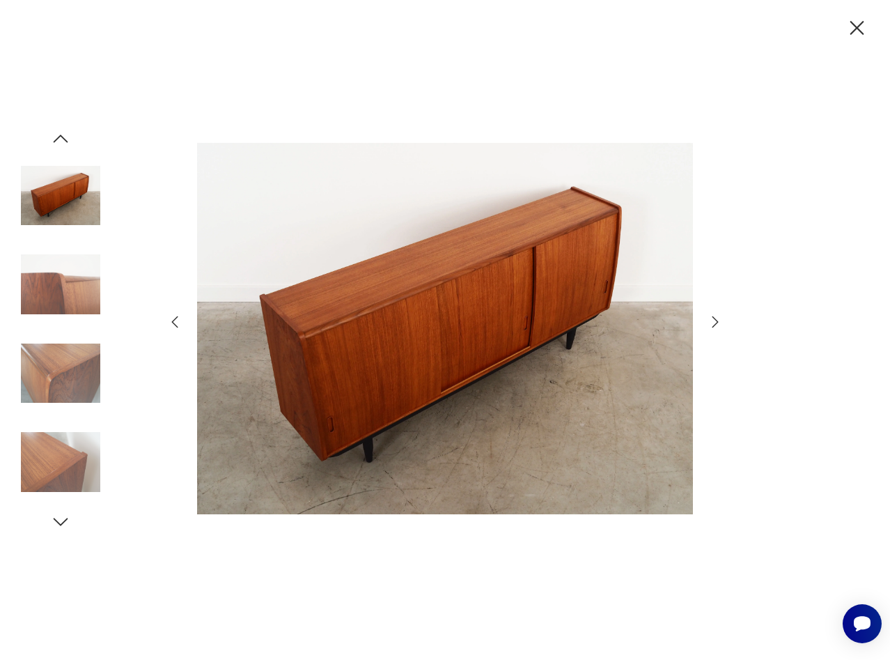
click at [714, 318] on icon "button" at bounding box center [716, 321] width 6 height 11
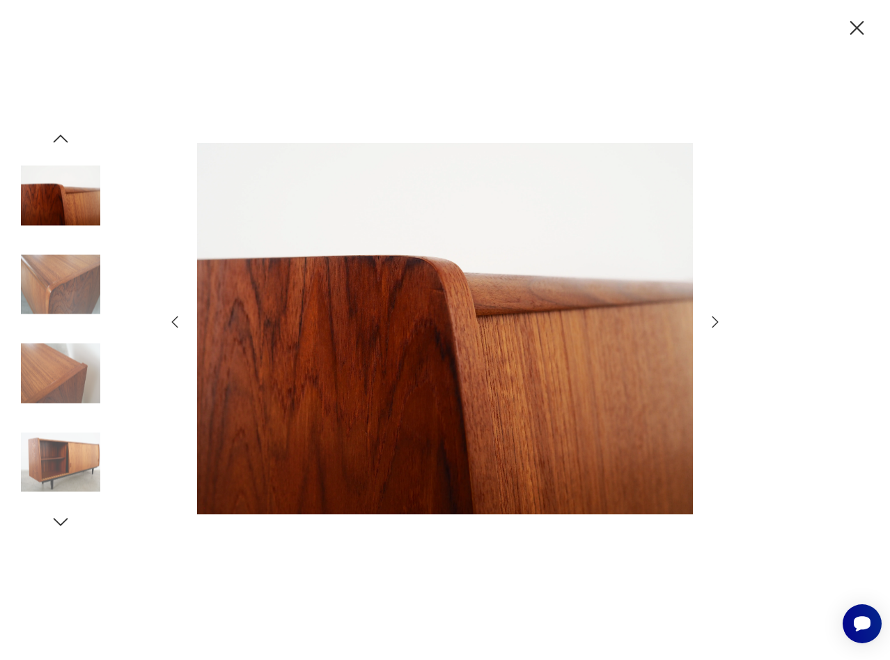
click at [714, 318] on icon "button" at bounding box center [716, 321] width 6 height 11
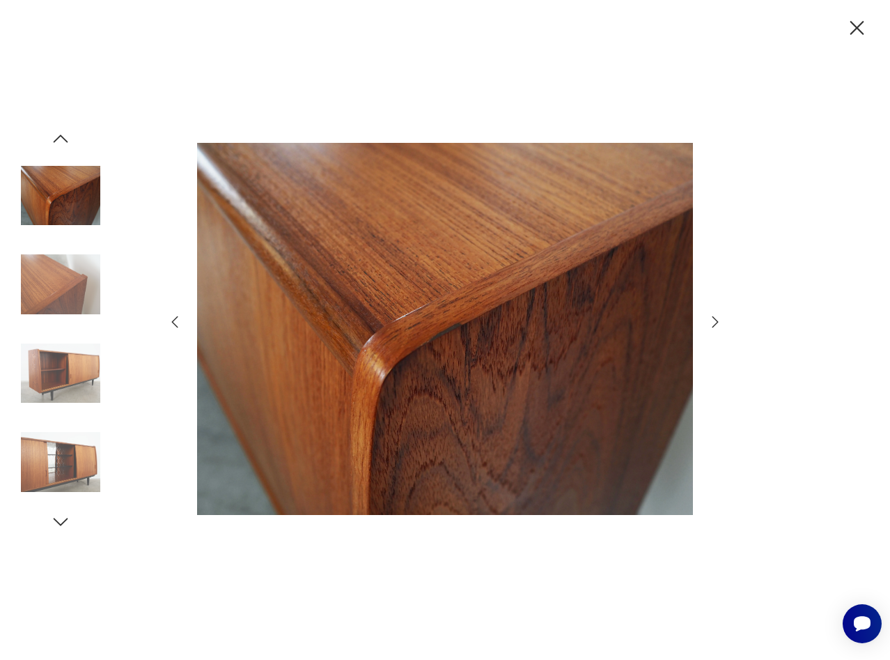
click at [714, 318] on icon "button" at bounding box center [716, 321] width 6 height 11
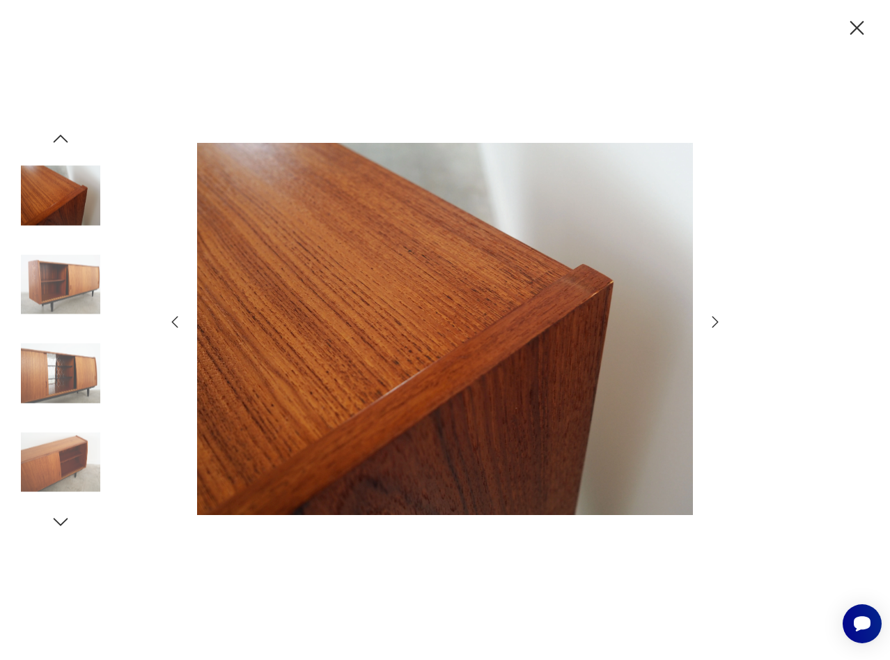
click at [714, 318] on icon "button" at bounding box center [716, 321] width 6 height 11
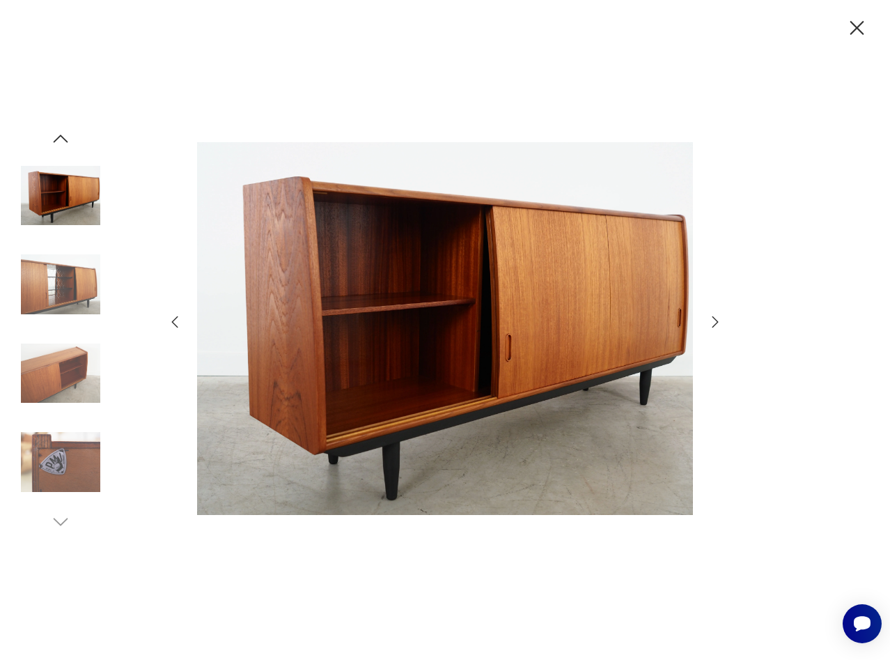
click at [714, 317] on icon "button" at bounding box center [715, 322] width 17 height 17
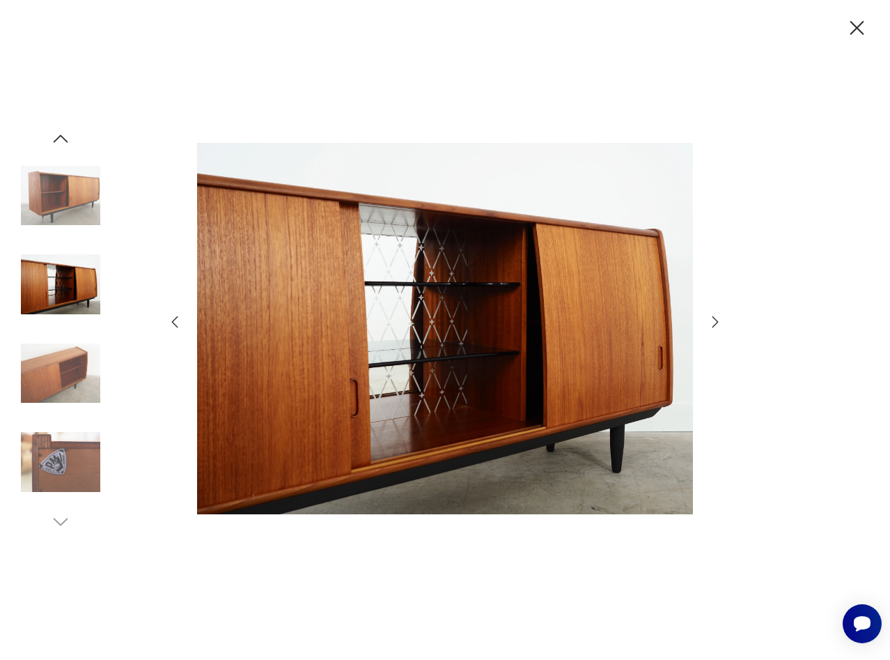
click at [865, 32] on icon "button" at bounding box center [857, 28] width 24 height 24
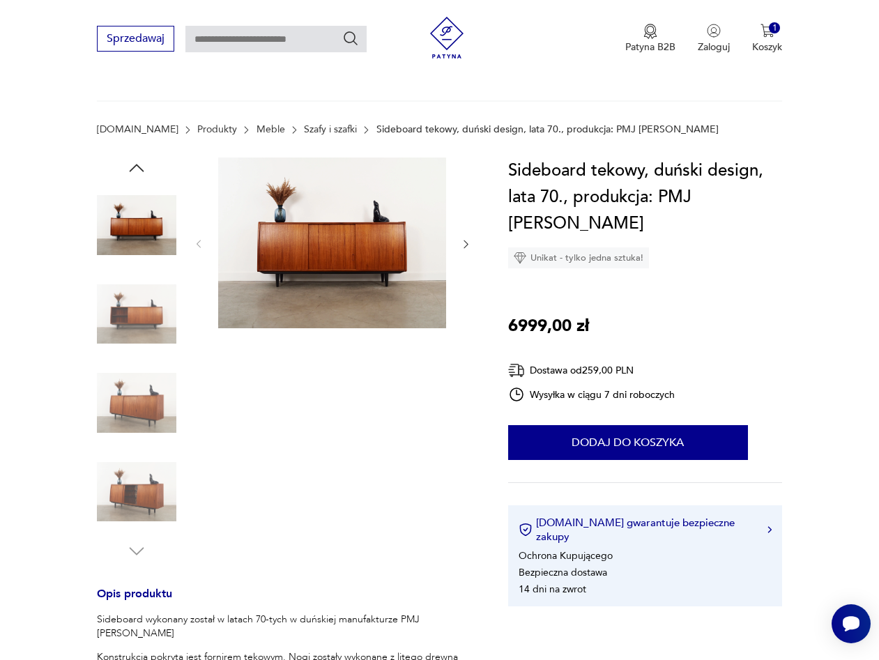
scroll to position [428, 0]
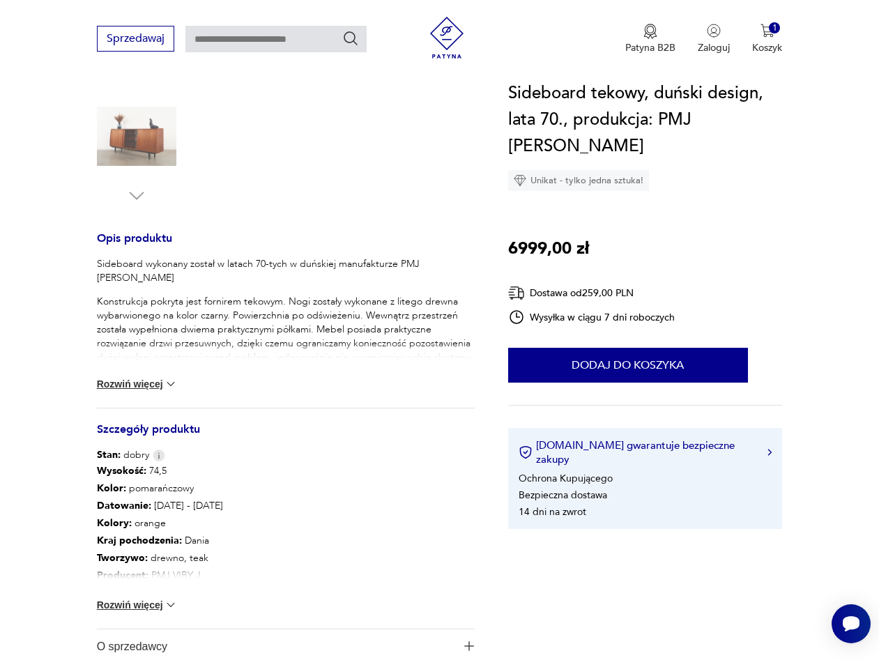
click at [157, 385] on button "Rozwiń więcej" at bounding box center [137, 384] width 81 height 14
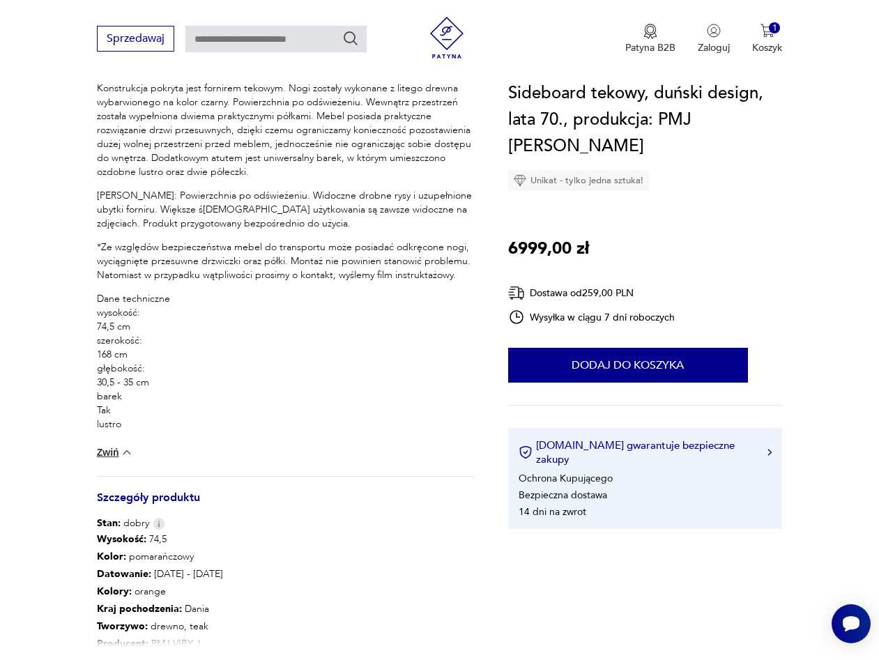
scroll to position [854, 0]
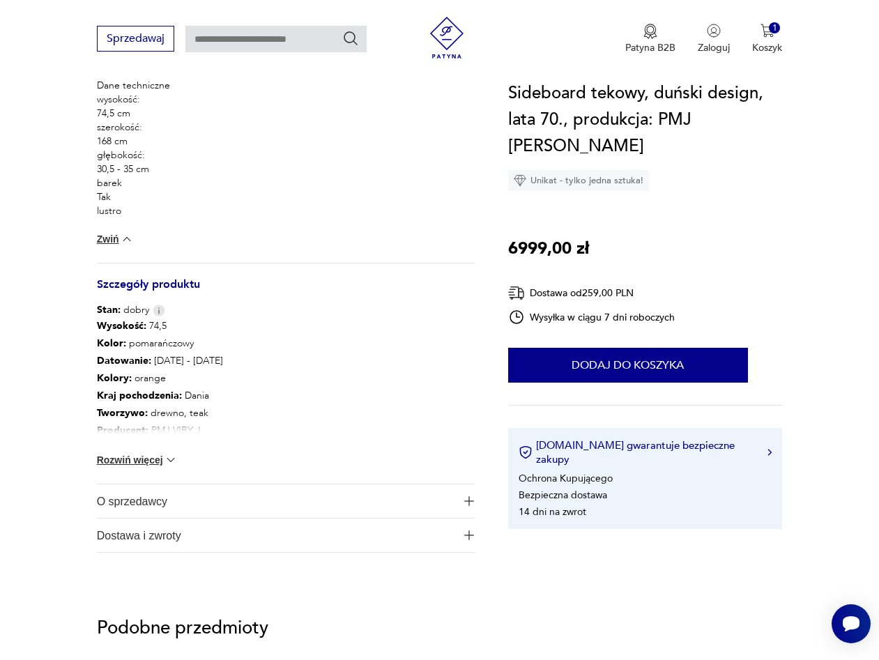
click at [150, 463] on button "Rozwiń więcej" at bounding box center [137, 460] width 81 height 14
